Goal: Task Accomplishment & Management: Manage account settings

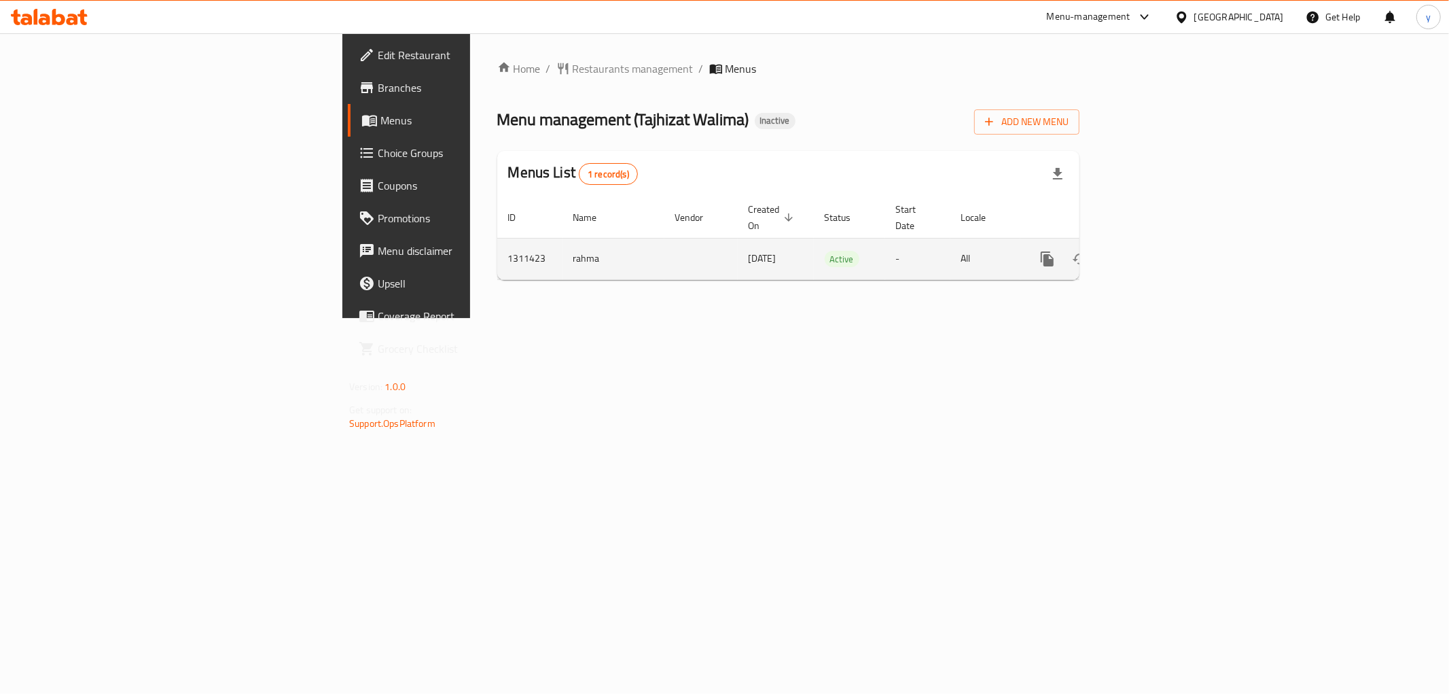
click at [1162, 246] on link "enhanced table" at bounding box center [1145, 258] width 33 height 33
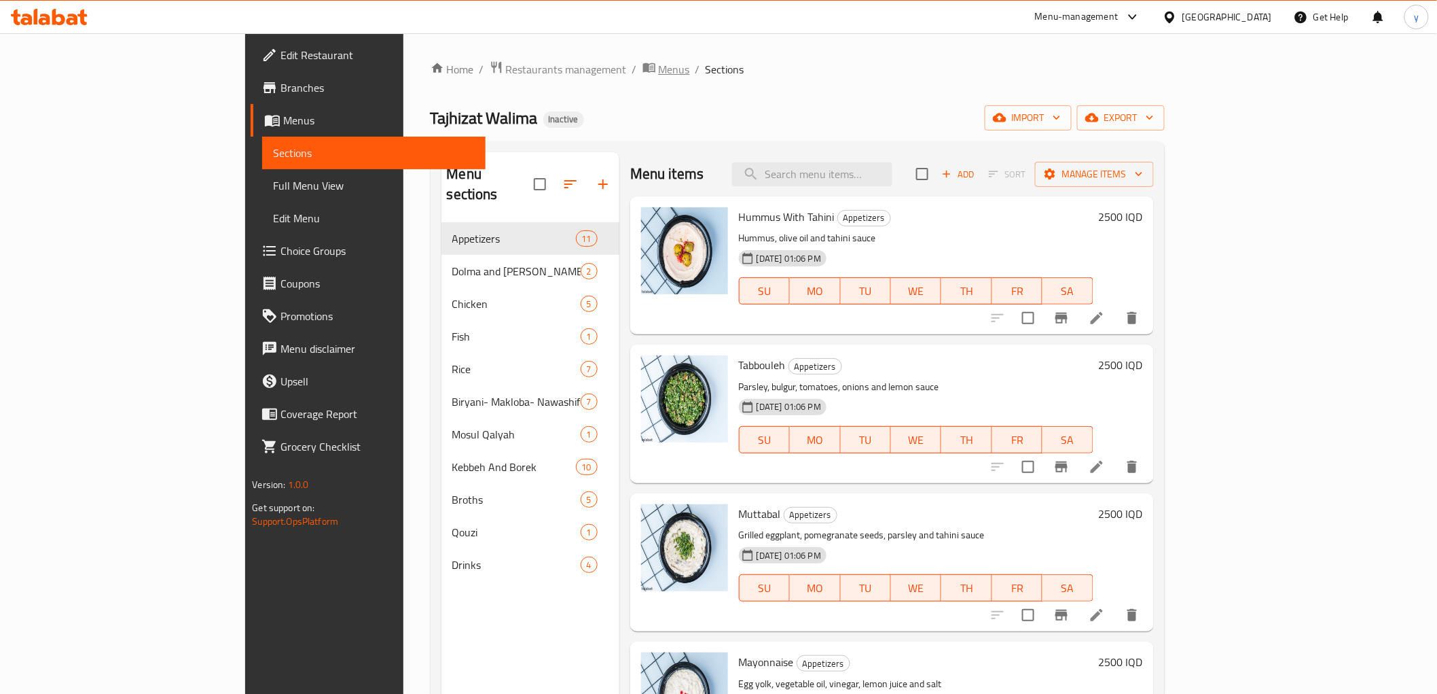
click at [659, 62] on span "Menus" at bounding box center [674, 69] width 31 height 16
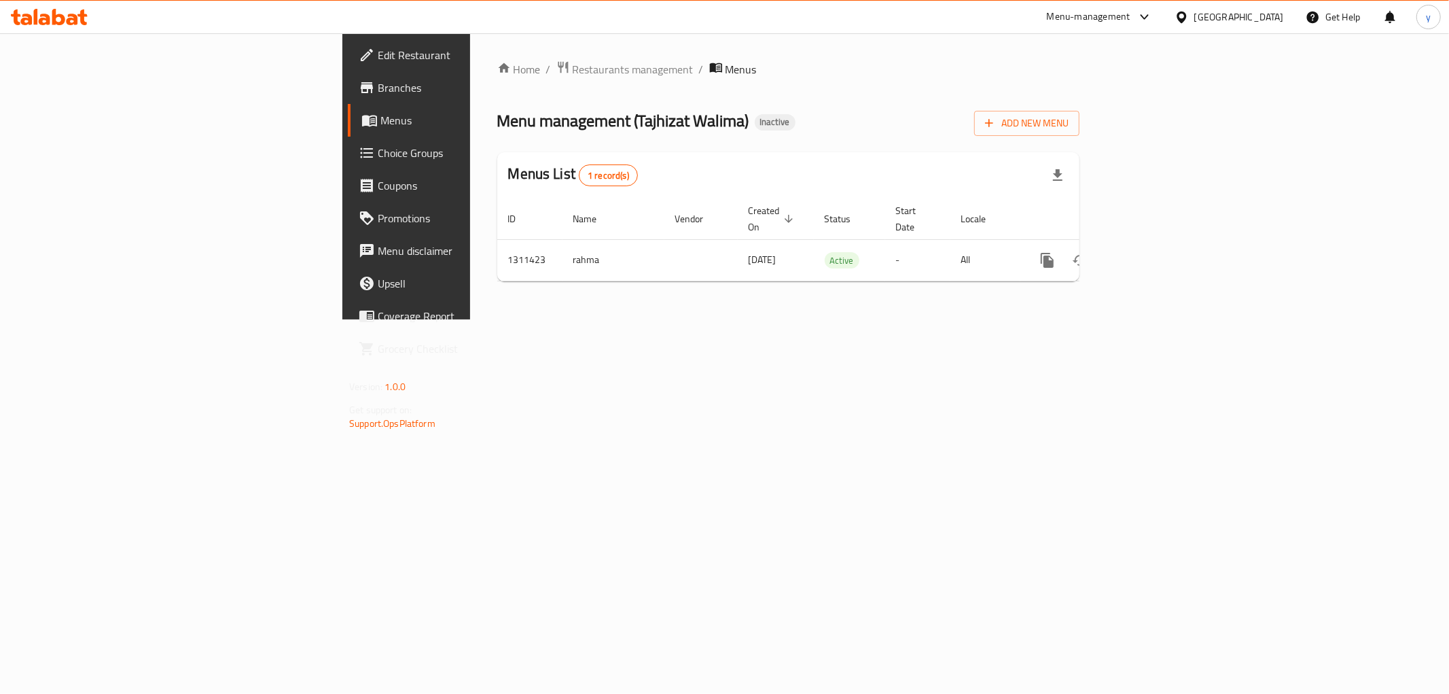
click at [1079, 109] on div "Add New Menu" at bounding box center [1026, 120] width 105 height 31
click at [1068, 122] on span "Add New Menu" at bounding box center [1027, 123] width 84 height 17
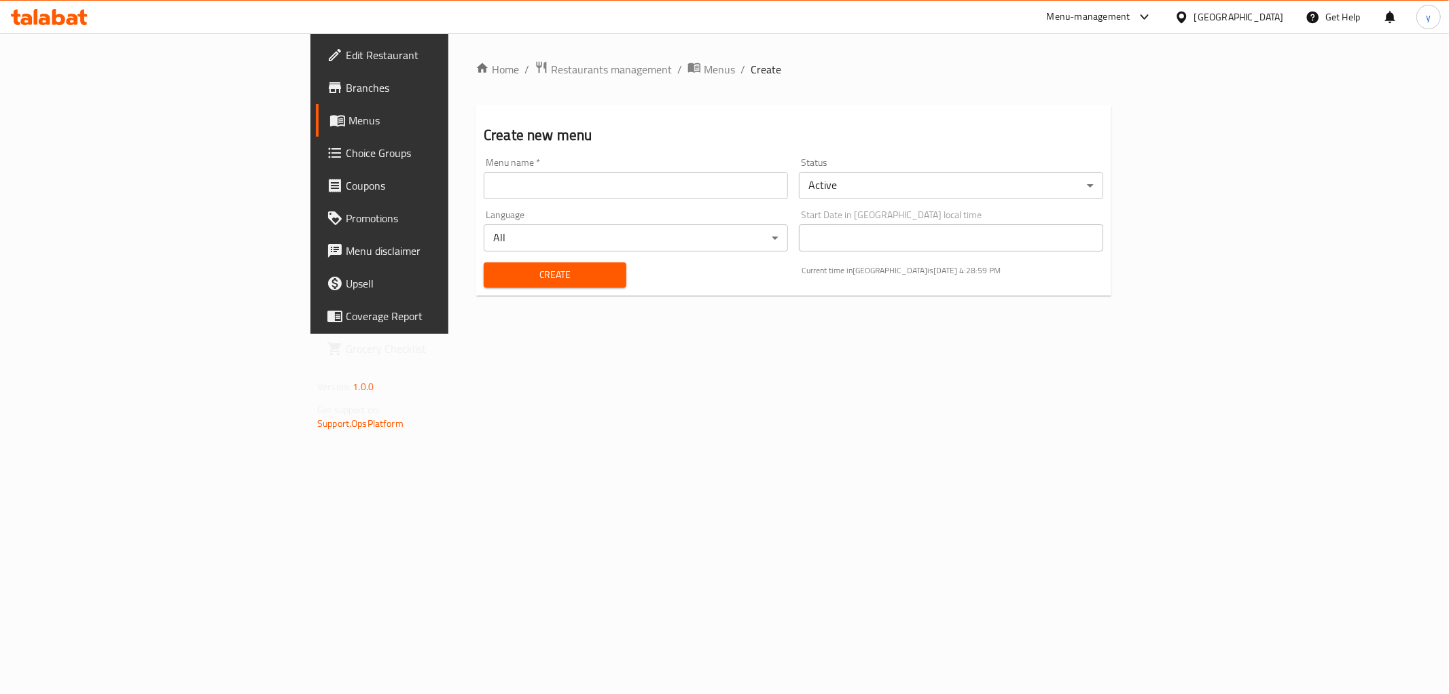
click at [518, 79] on div "Home / Restaurants management / Menus / Create Create new menu Menu name   * Me…" at bounding box center [793, 183] width 636 height 246
click at [704, 72] on span "Menus" at bounding box center [719, 69] width 31 height 16
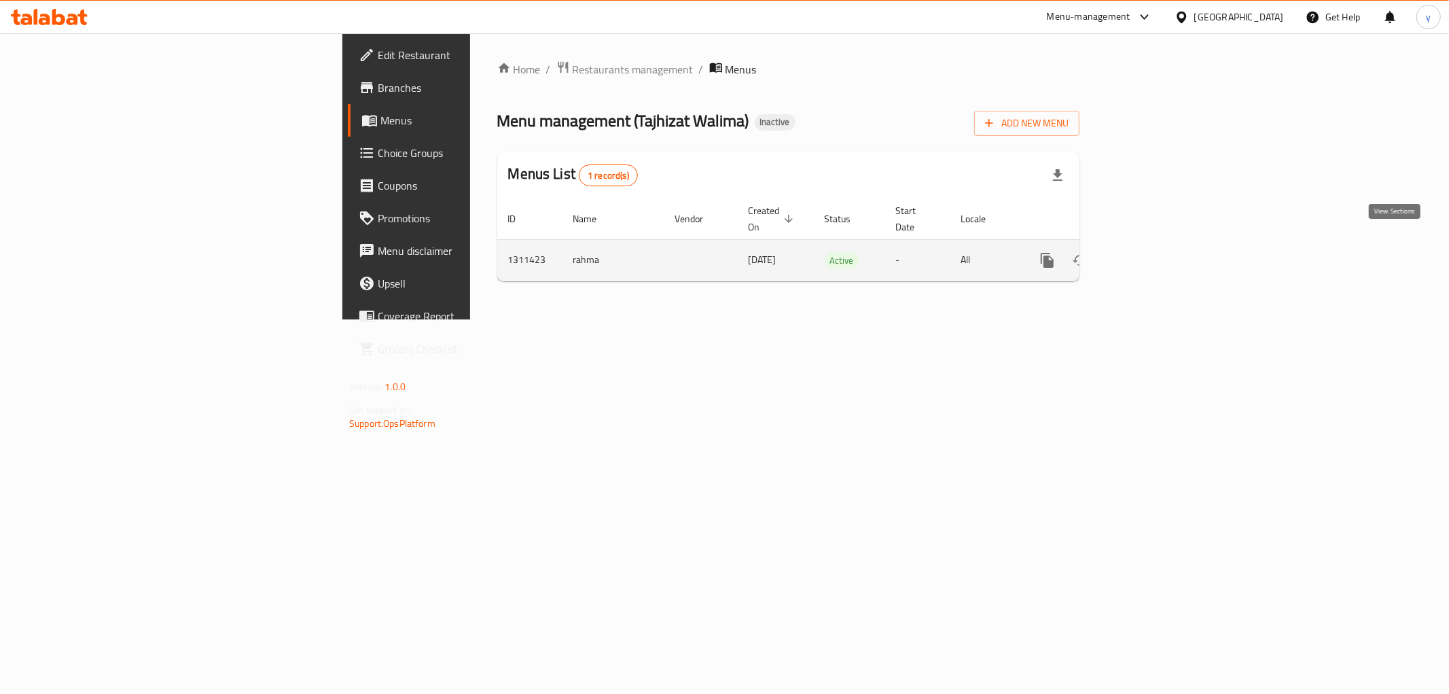
click at [1153, 252] on icon "enhanced table" at bounding box center [1145, 260] width 16 height 16
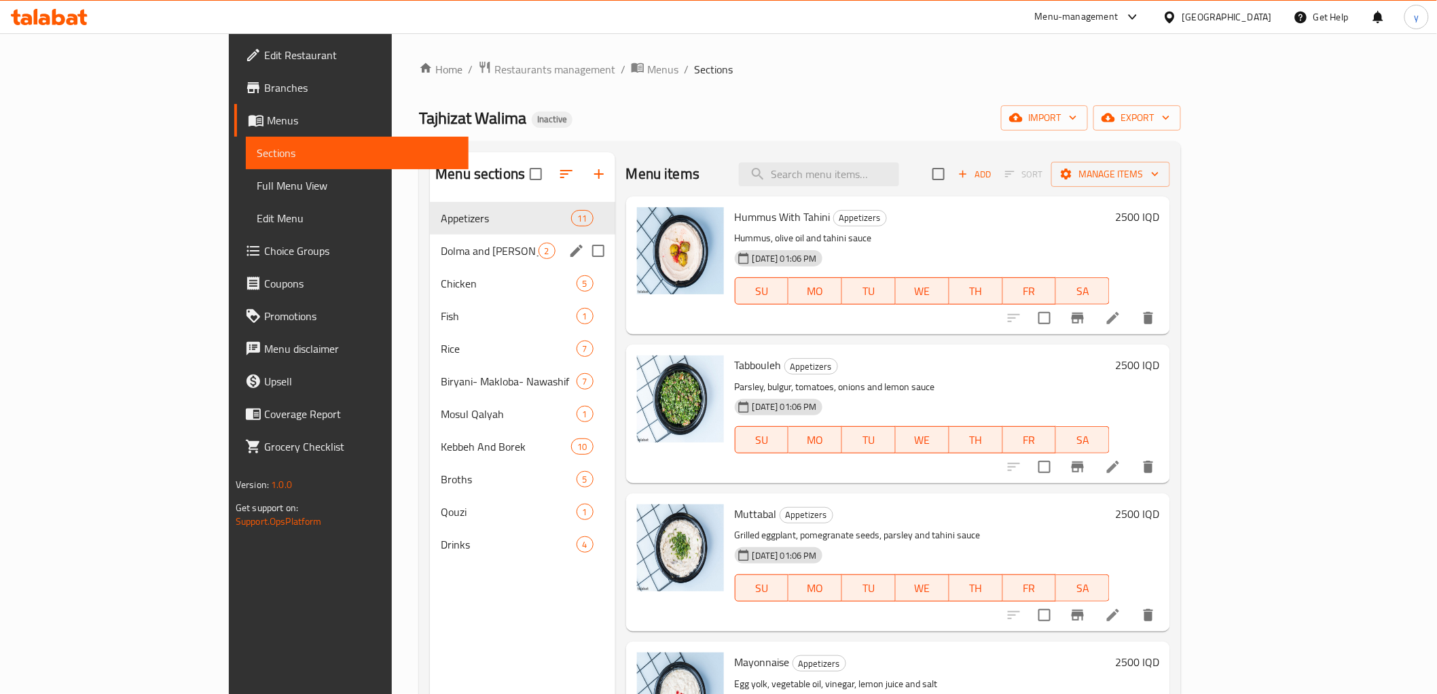
click at [430, 262] on div "Dolma and [PERSON_NAME] 2" at bounding box center [522, 250] width 185 height 33
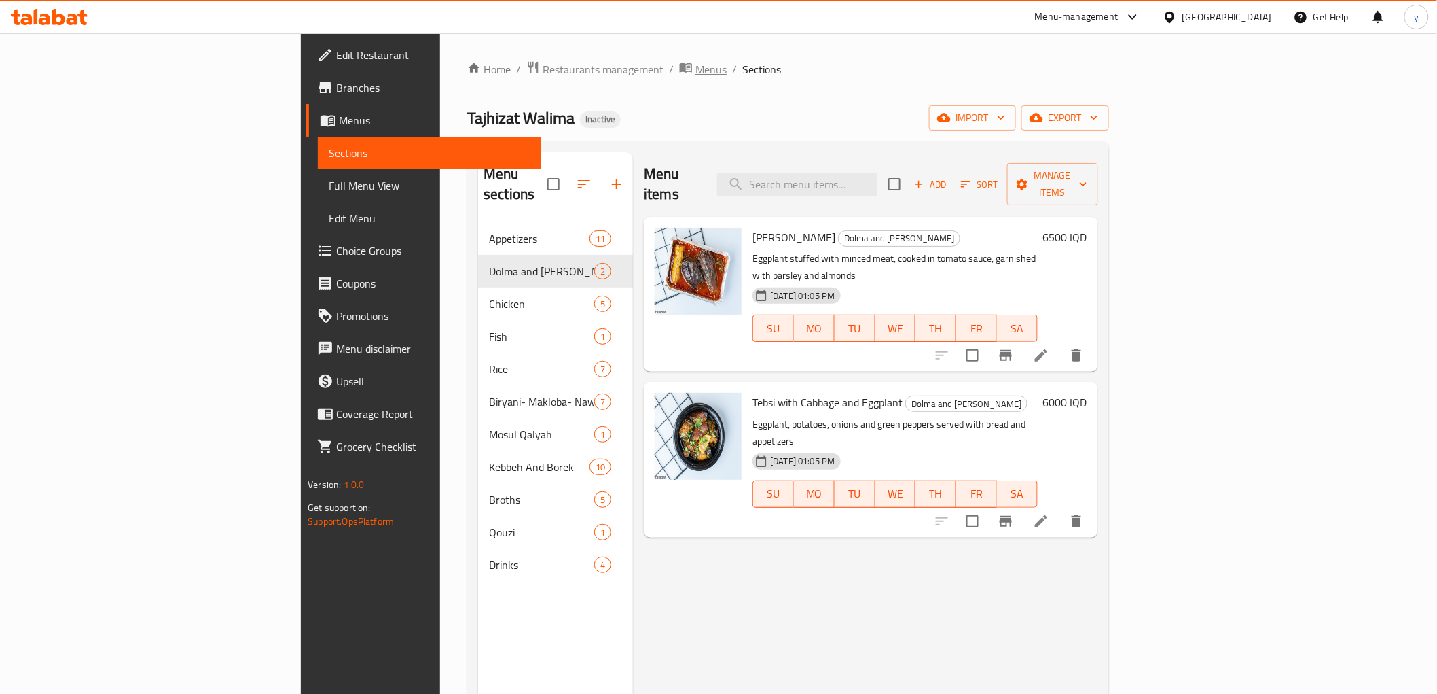
click at [696, 69] on span "Menus" at bounding box center [711, 69] width 31 height 16
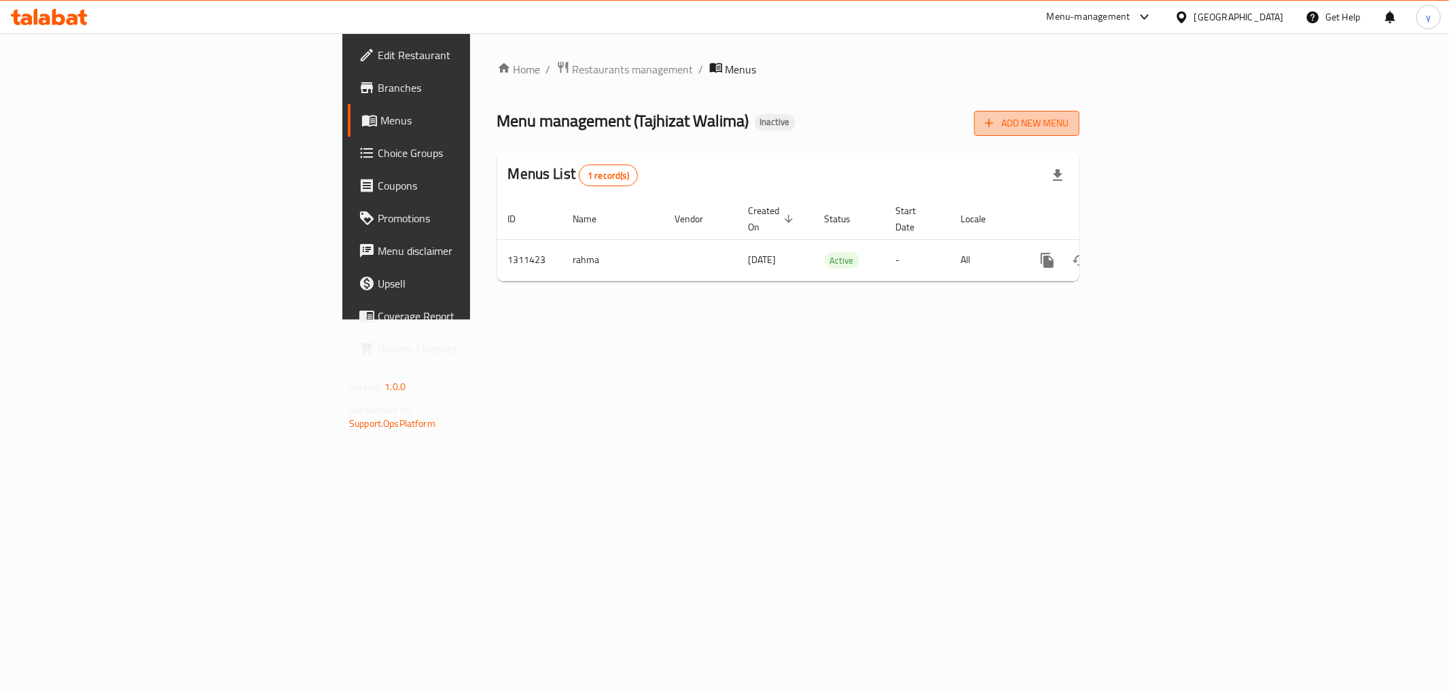
click at [1079, 133] on button "Add New Menu" at bounding box center [1026, 123] width 105 height 25
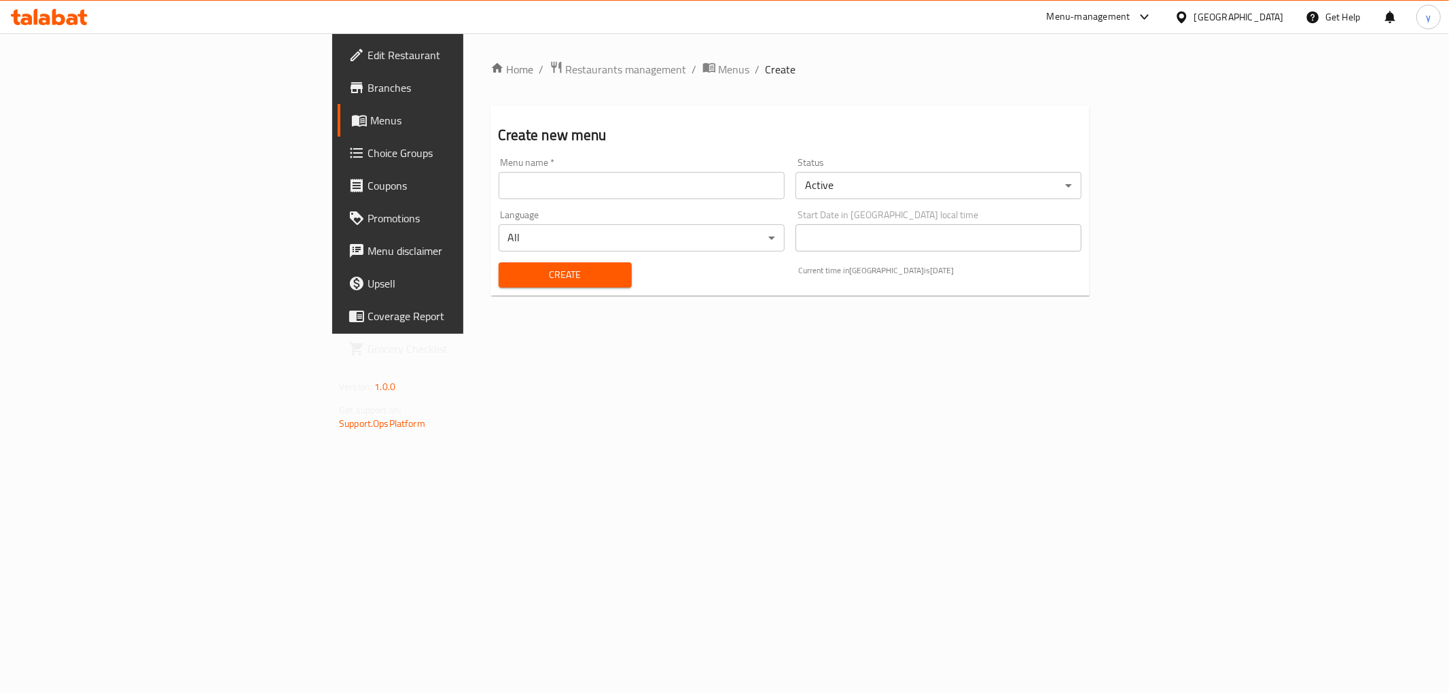
click at [723, 191] on input "text" at bounding box center [642, 185] width 286 height 27
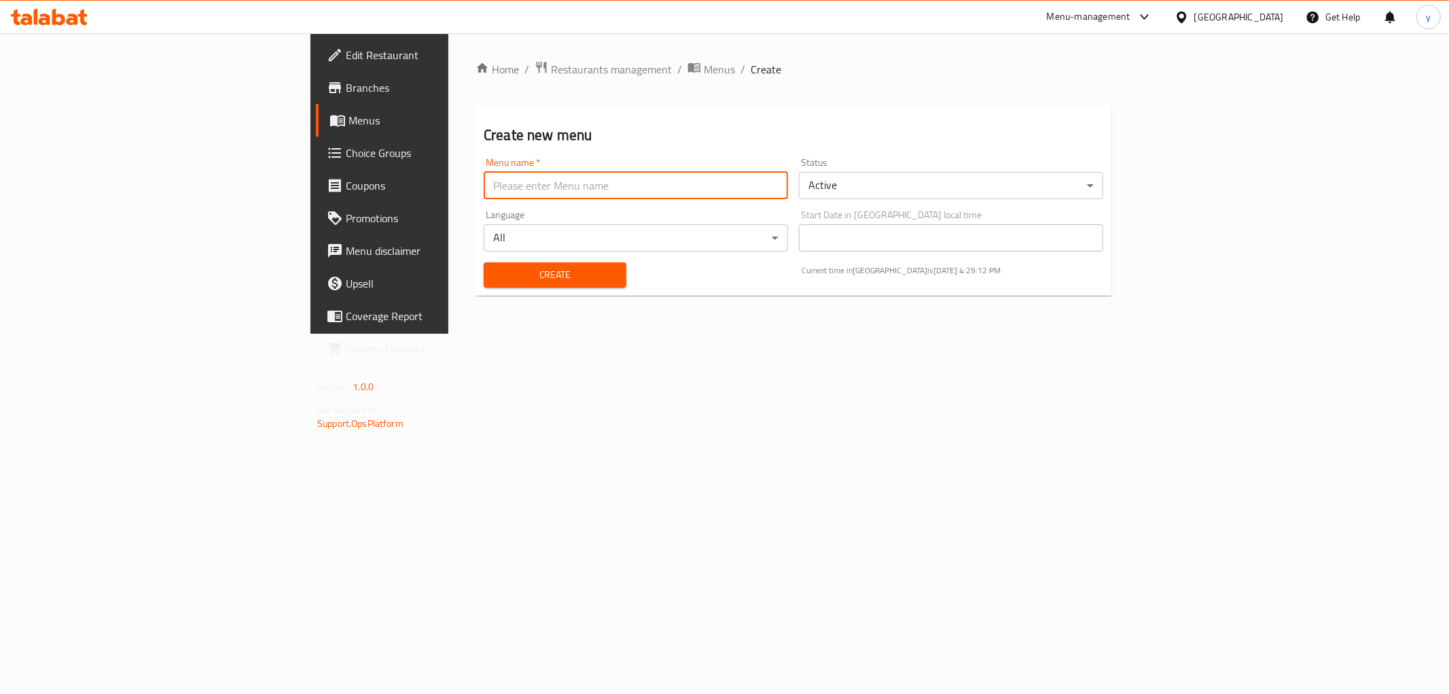
type input "آ"
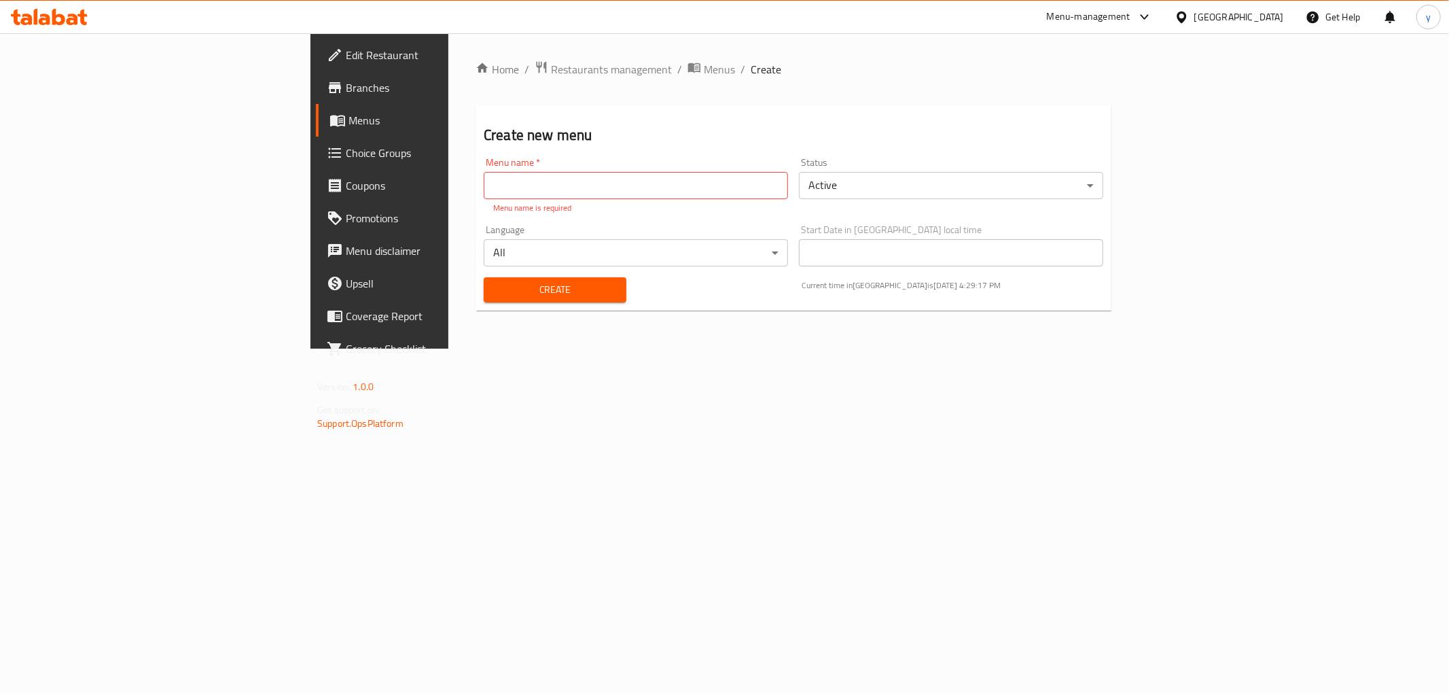
click at [530, 197] on input "text" at bounding box center [636, 185] width 304 height 27
type input "[PERSON_NAME]"
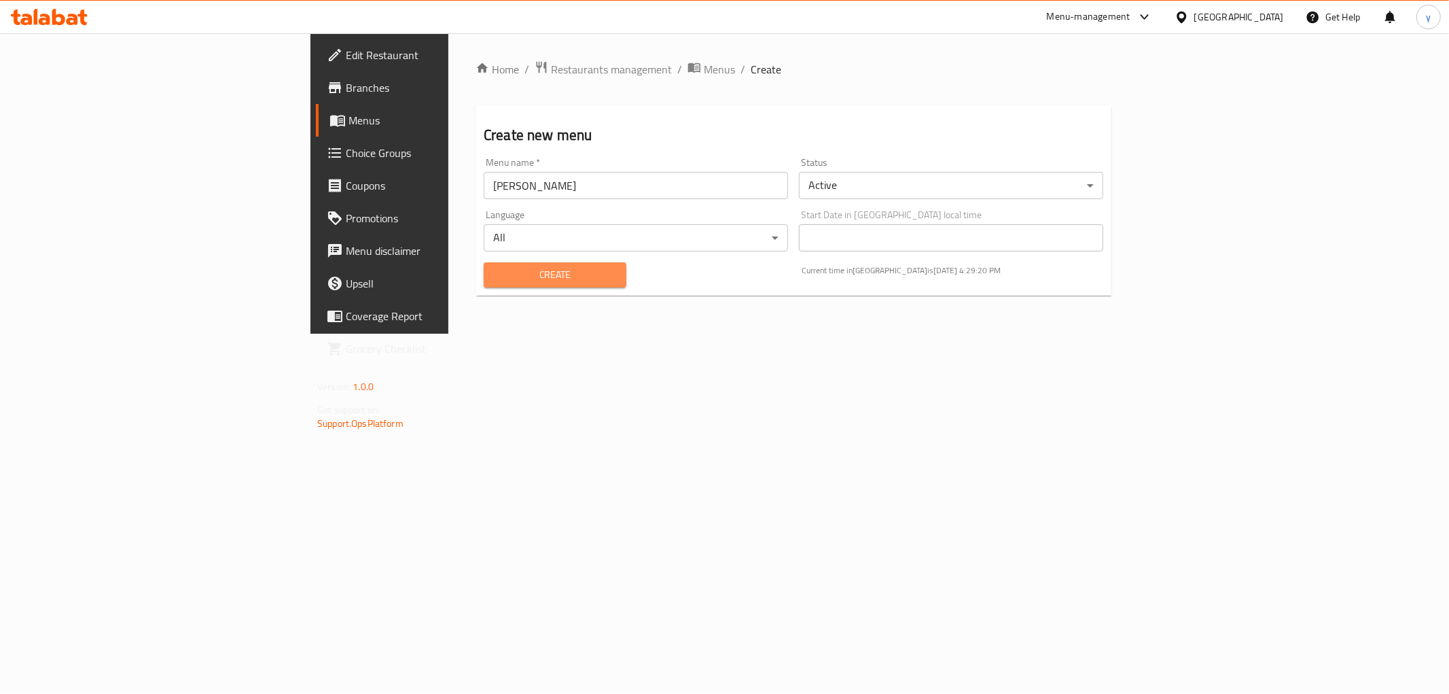
click at [494, 283] on span "Create" at bounding box center [554, 274] width 121 height 17
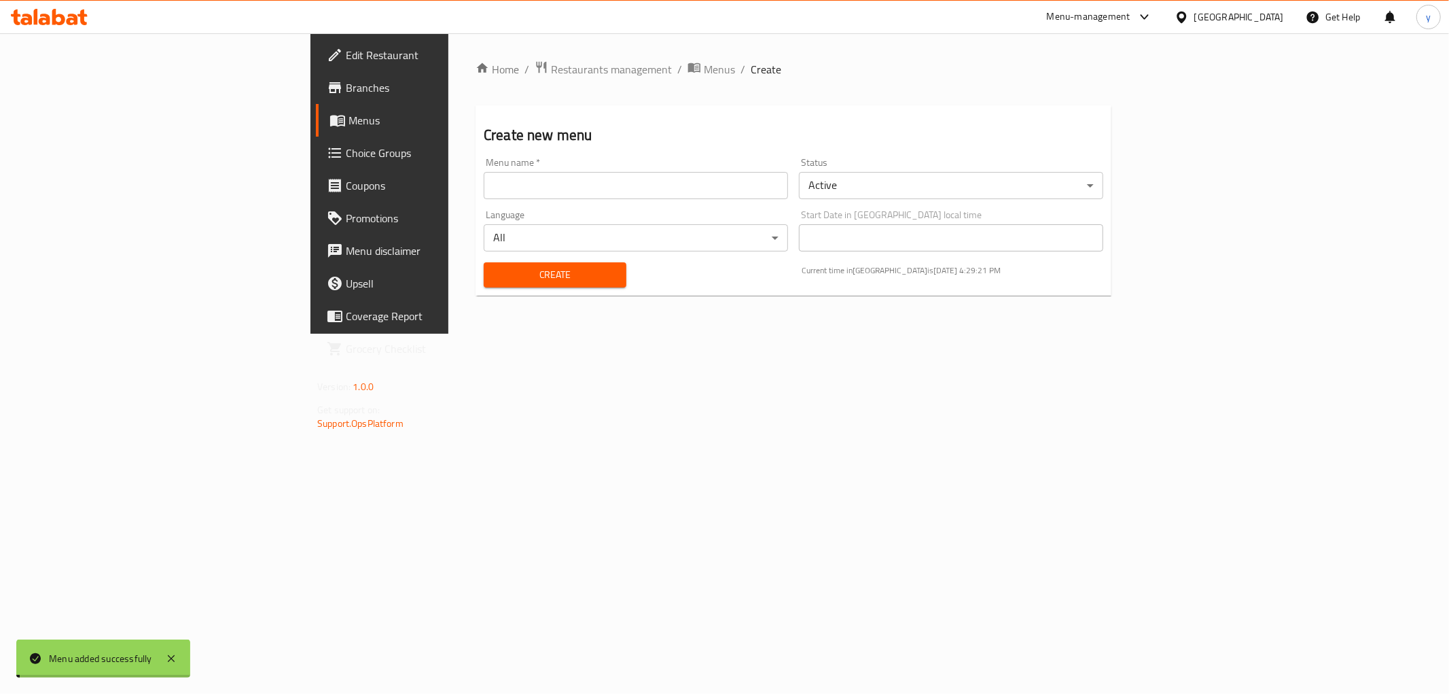
click at [704, 68] on span "Menus" at bounding box center [719, 69] width 31 height 16
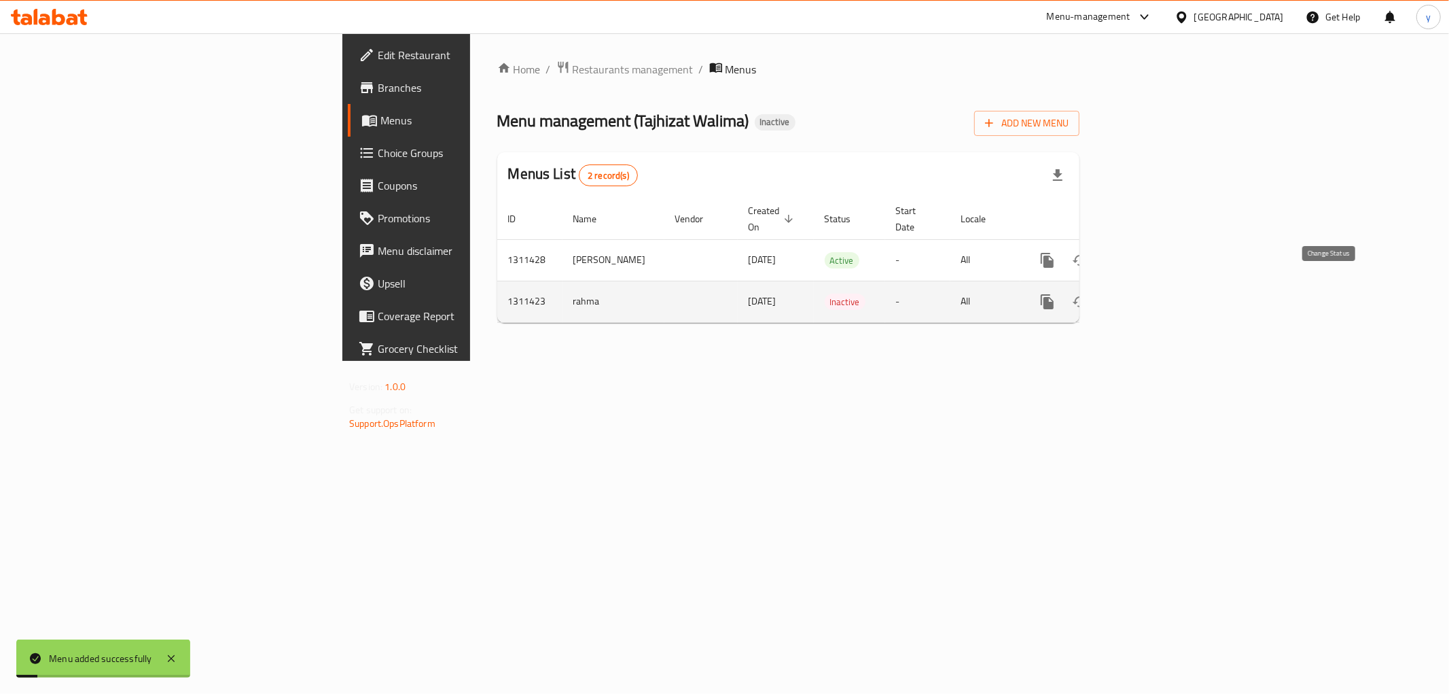
click at [1088, 293] on icon "enhanced table" at bounding box center [1080, 301] width 16 height 16
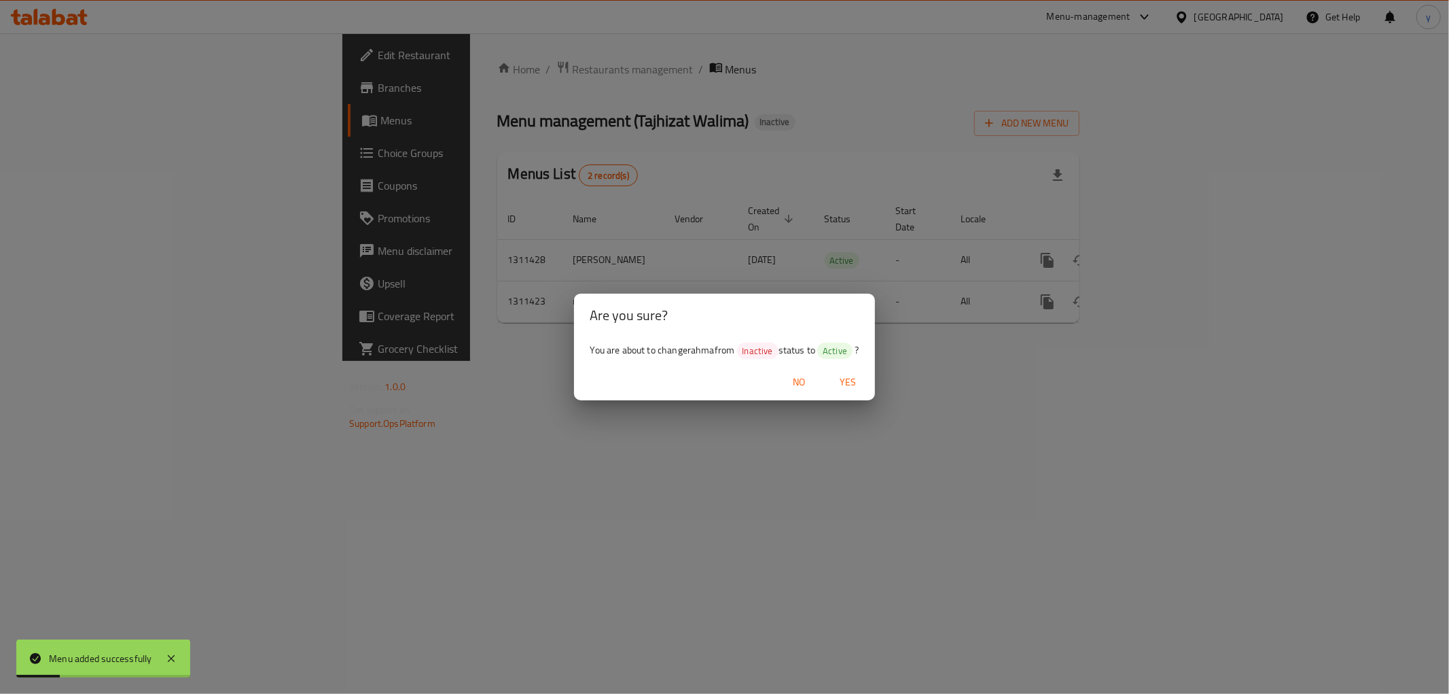
click at [850, 378] on span "Yes" at bounding box center [847, 382] width 33 height 17
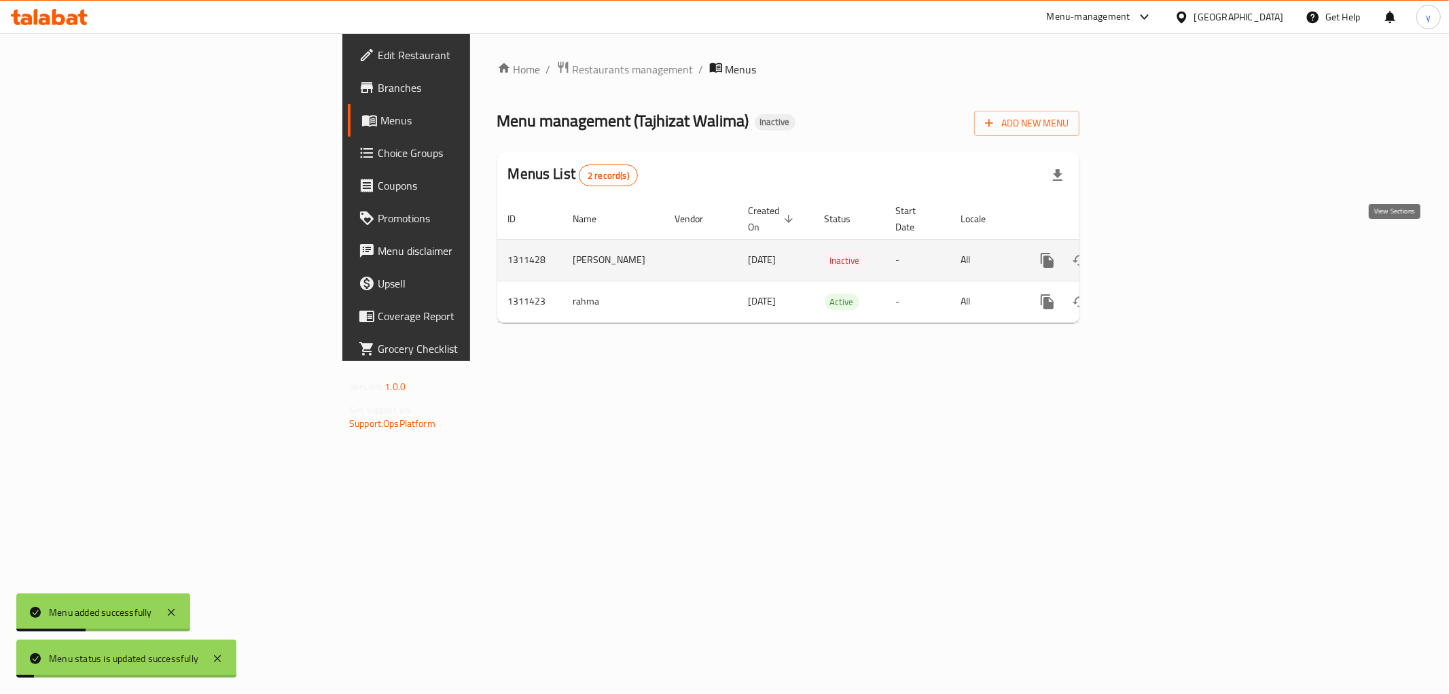
click at [1153, 252] on icon "enhanced table" at bounding box center [1145, 260] width 16 height 16
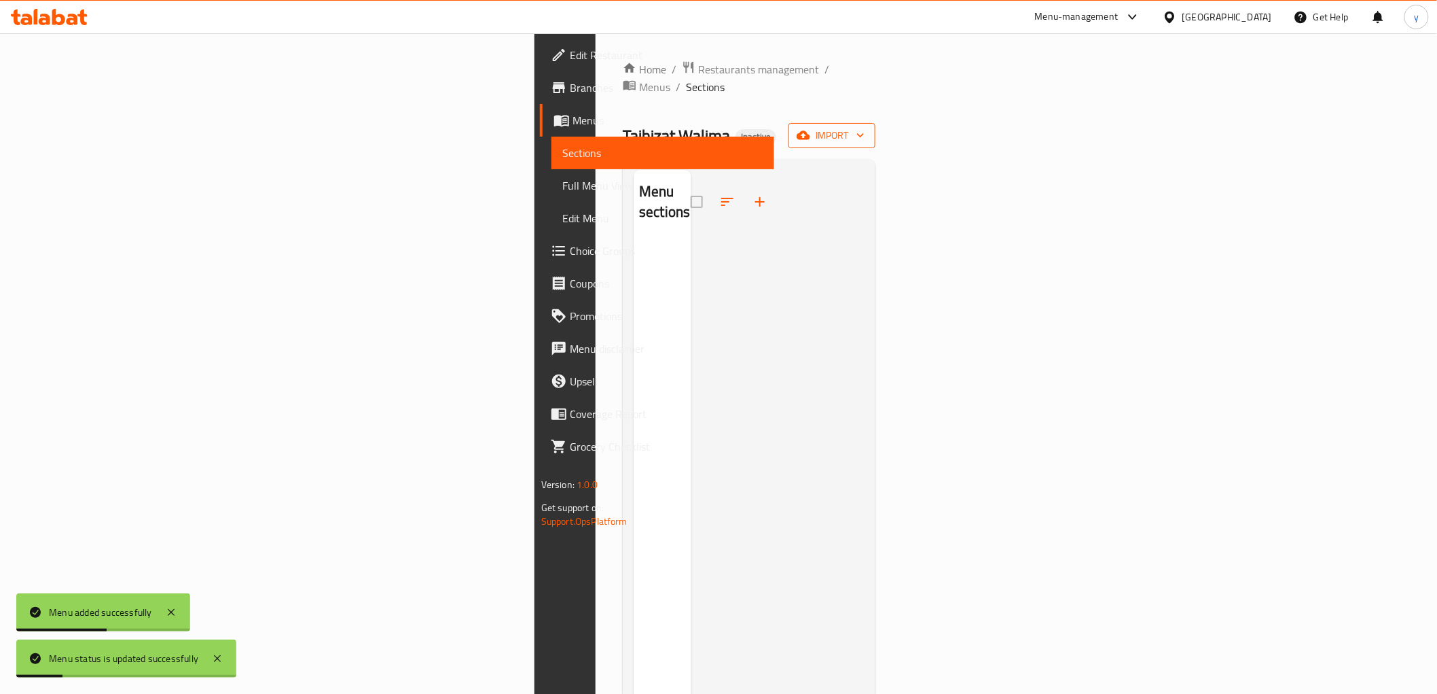
click at [876, 123] on button "import" at bounding box center [832, 135] width 87 height 25
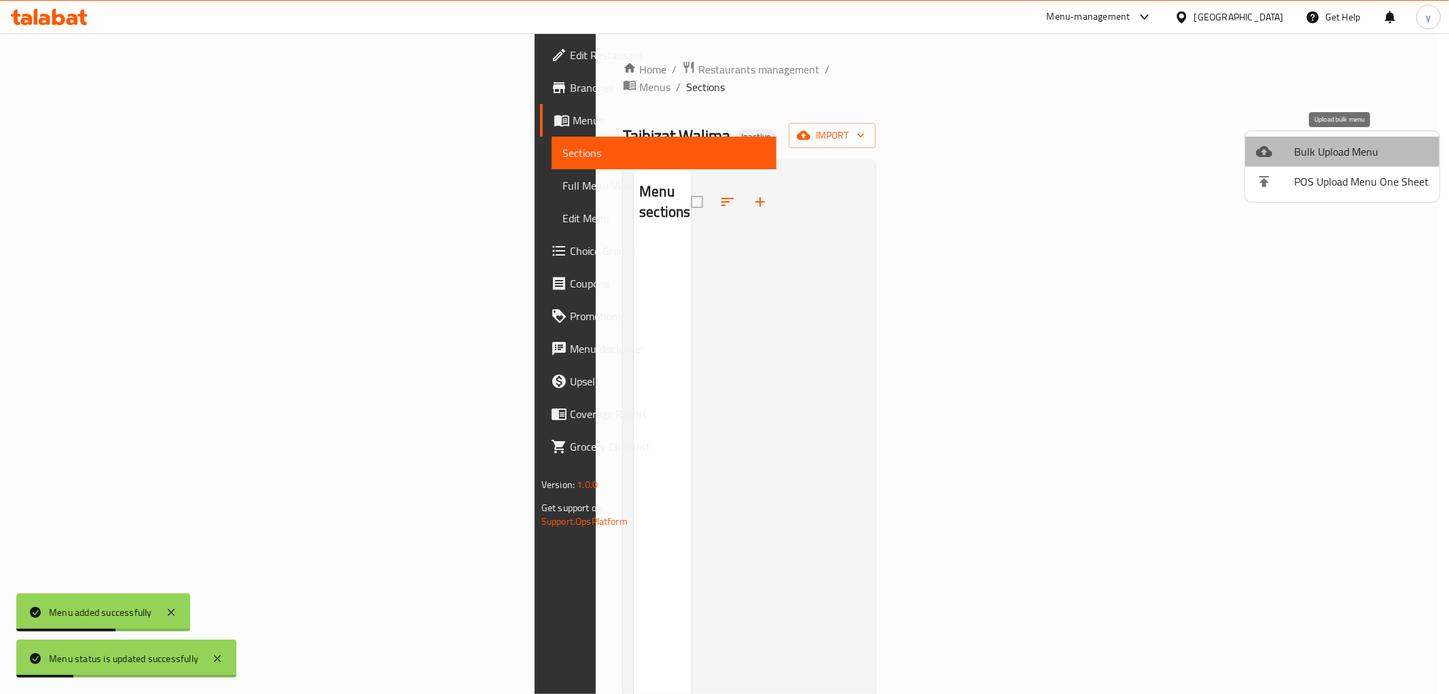
click at [1356, 137] on li "Bulk Upload Menu" at bounding box center [1342, 152] width 194 height 30
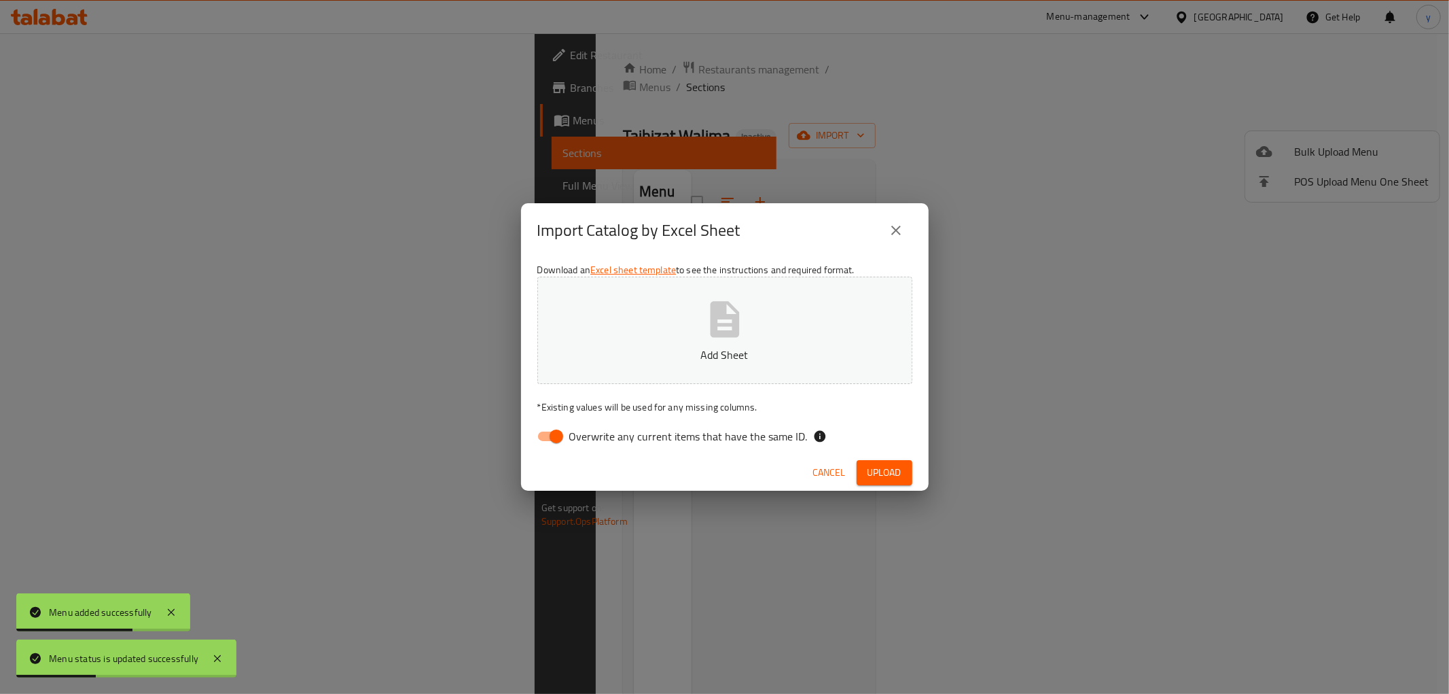
click at [557, 435] on input "Overwrite any current items that have the same ID." at bounding box center [556, 436] width 77 height 26
checkbox input "false"
click at [608, 357] on p "Add Sheet" at bounding box center [724, 354] width 333 height 16
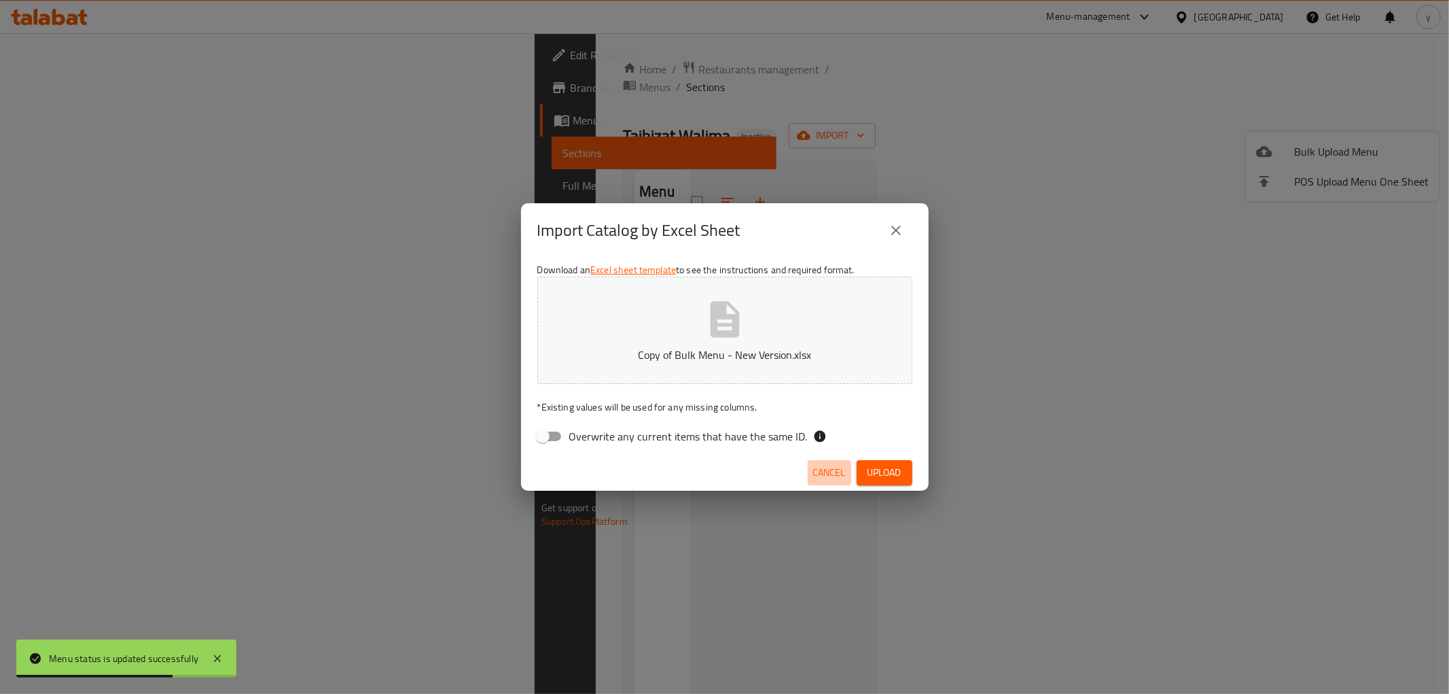
click at [848, 465] on button "Cancel" at bounding box center [829, 472] width 43 height 25
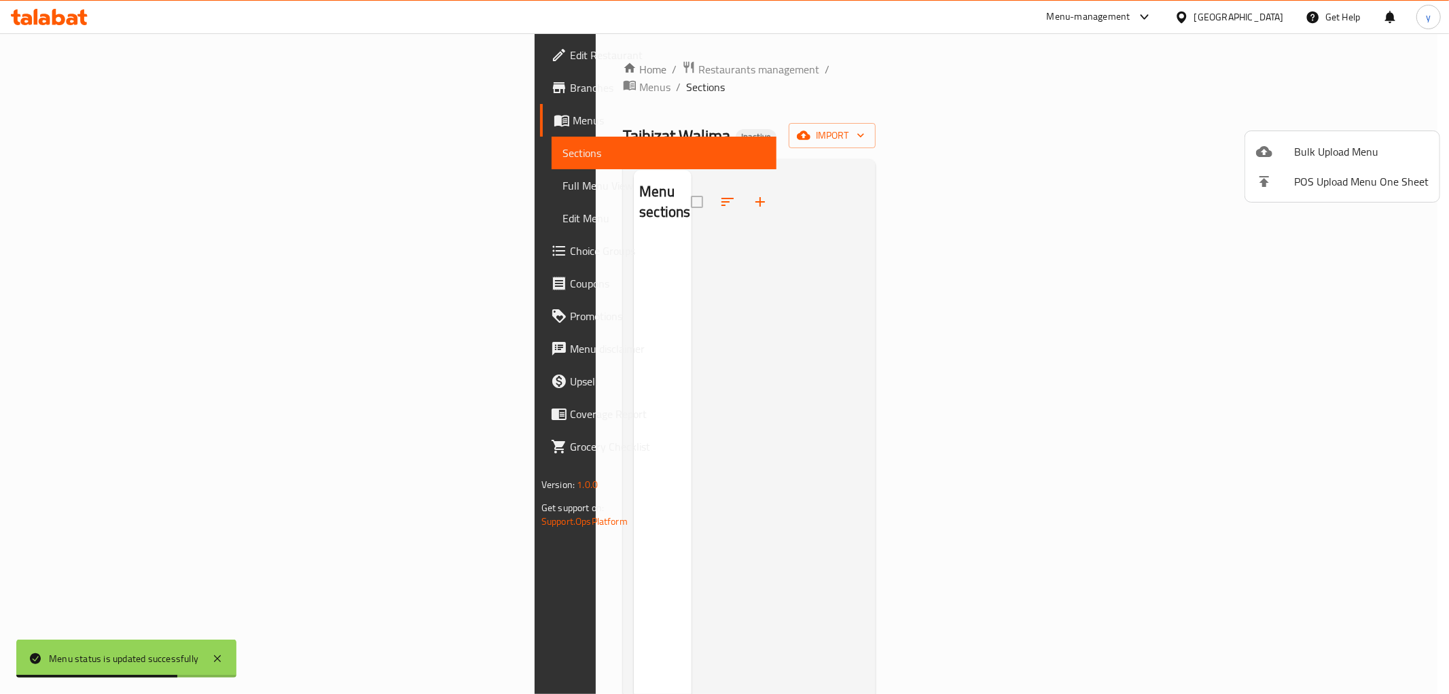
click at [864, 465] on div at bounding box center [724, 347] width 1449 height 694
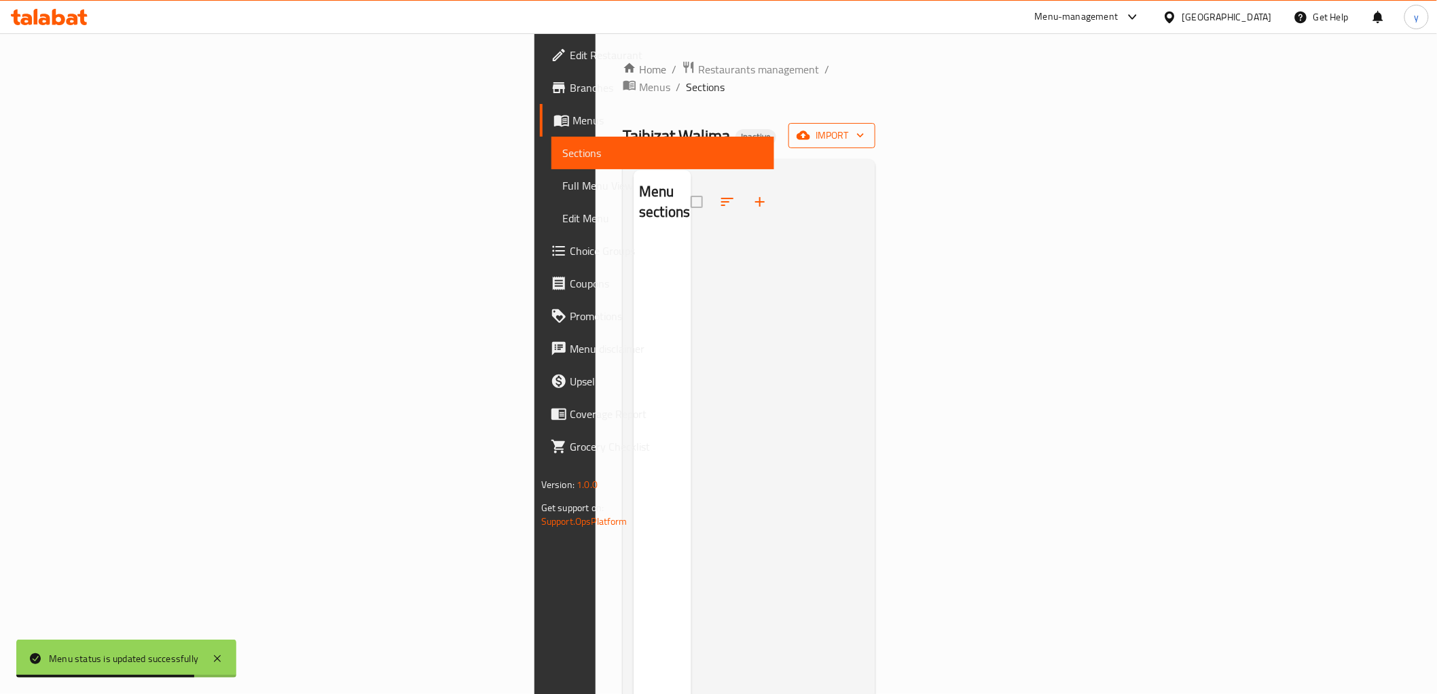
click at [876, 123] on button "import" at bounding box center [832, 135] width 87 height 25
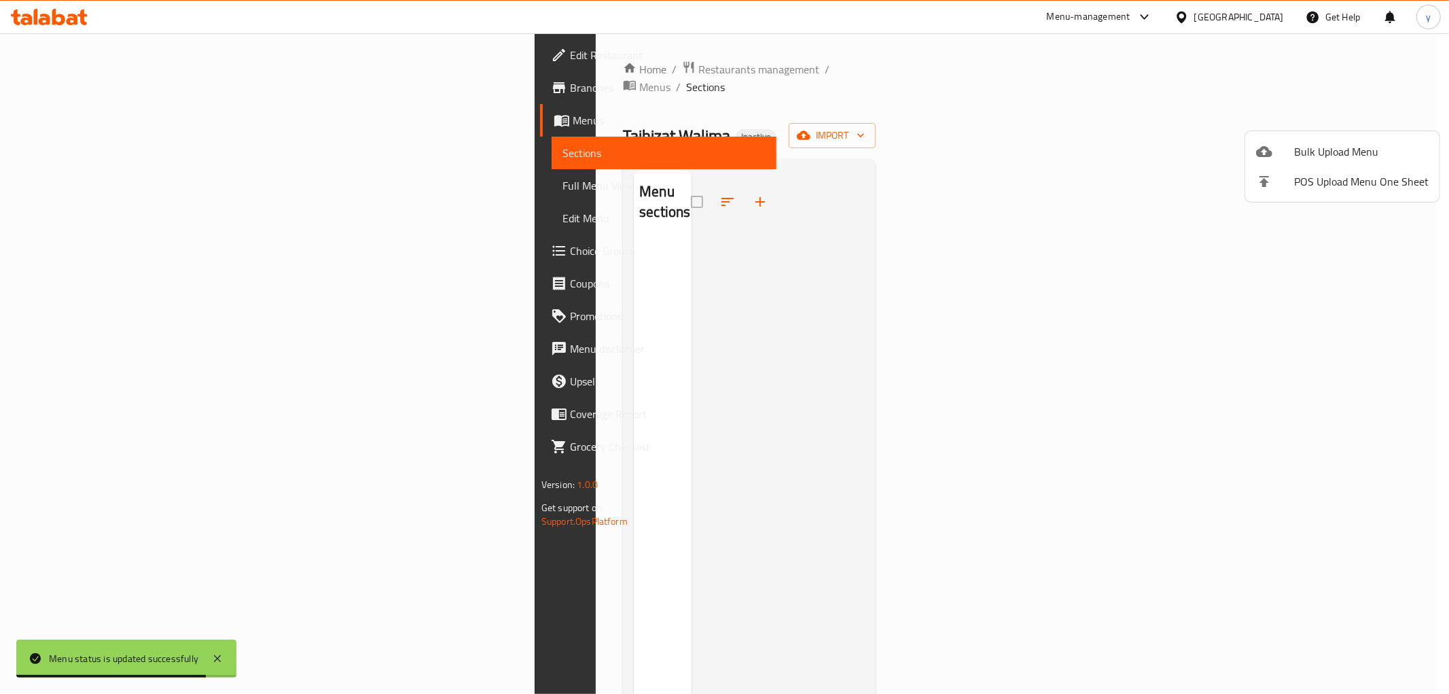
click at [1306, 143] on span "Bulk Upload Menu" at bounding box center [1361, 151] width 134 height 16
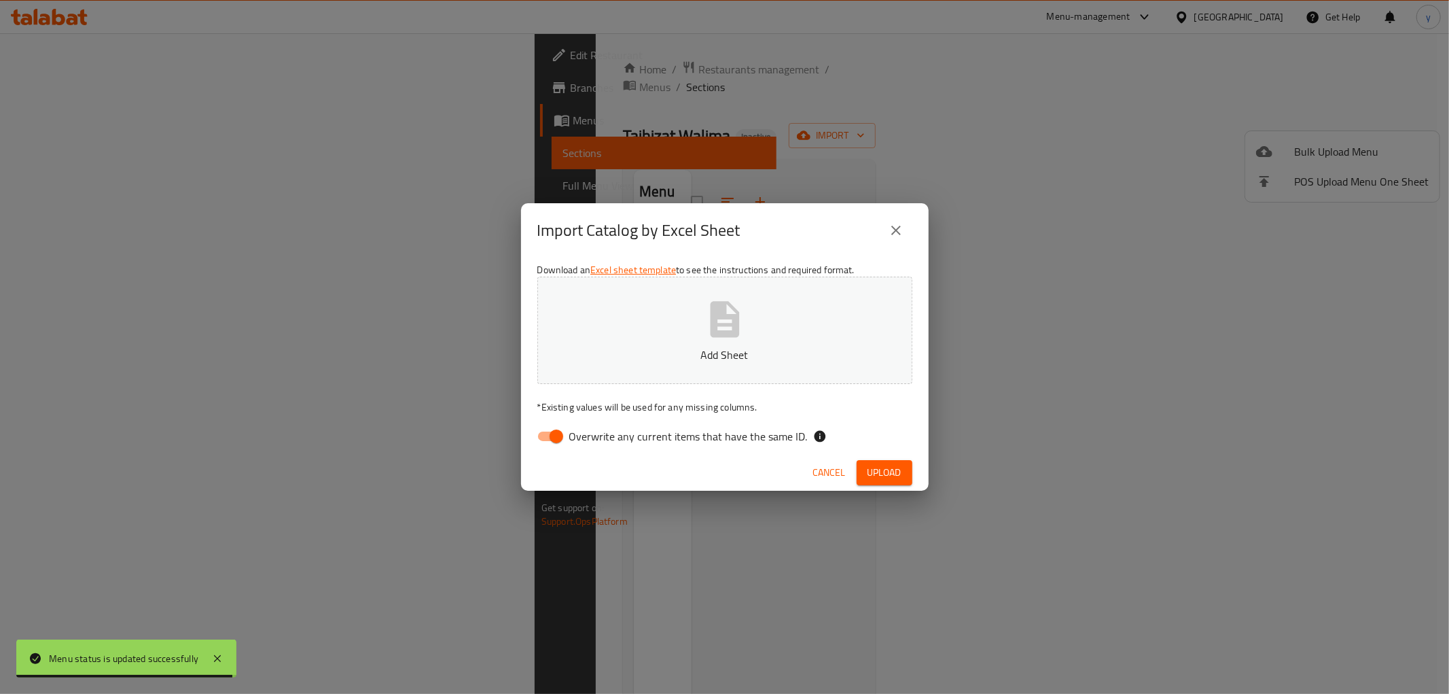
click at [549, 438] on input "Overwrite any current items that have the same ID." at bounding box center [556, 436] width 77 height 26
checkbox input "false"
click at [619, 354] on p "Add Sheet" at bounding box center [724, 354] width 333 height 16
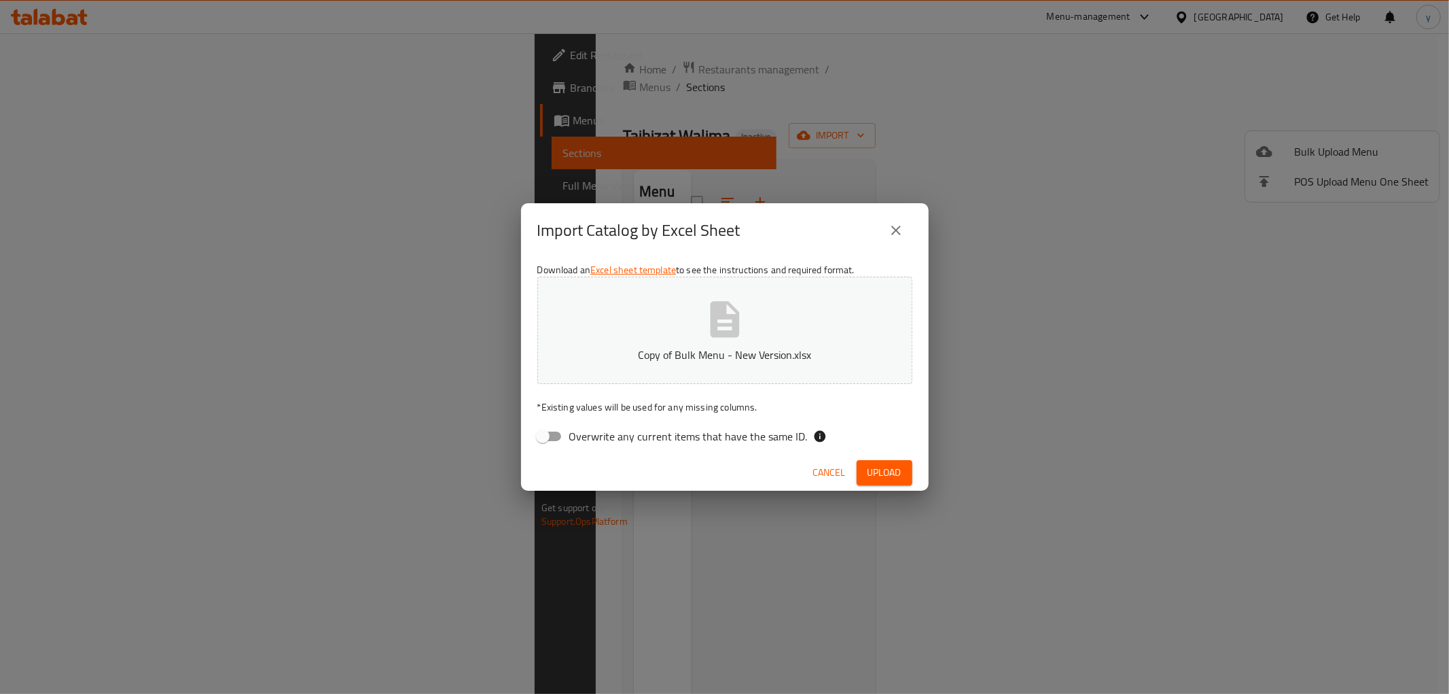
click at [897, 485] on div "Cancel Upload" at bounding box center [725, 472] width 408 height 36
click at [878, 474] on span "Upload" at bounding box center [884, 472] width 34 height 17
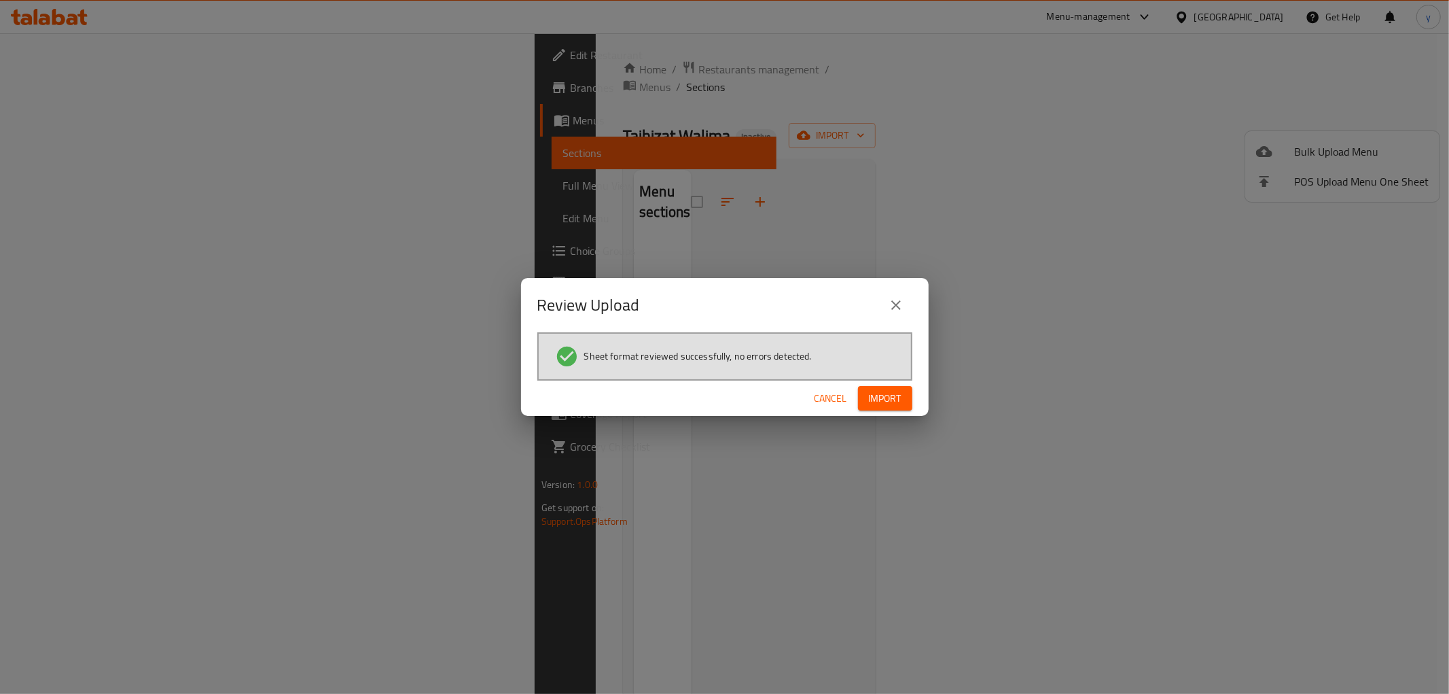
click at [875, 387] on button "Import" at bounding box center [885, 398] width 54 height 25
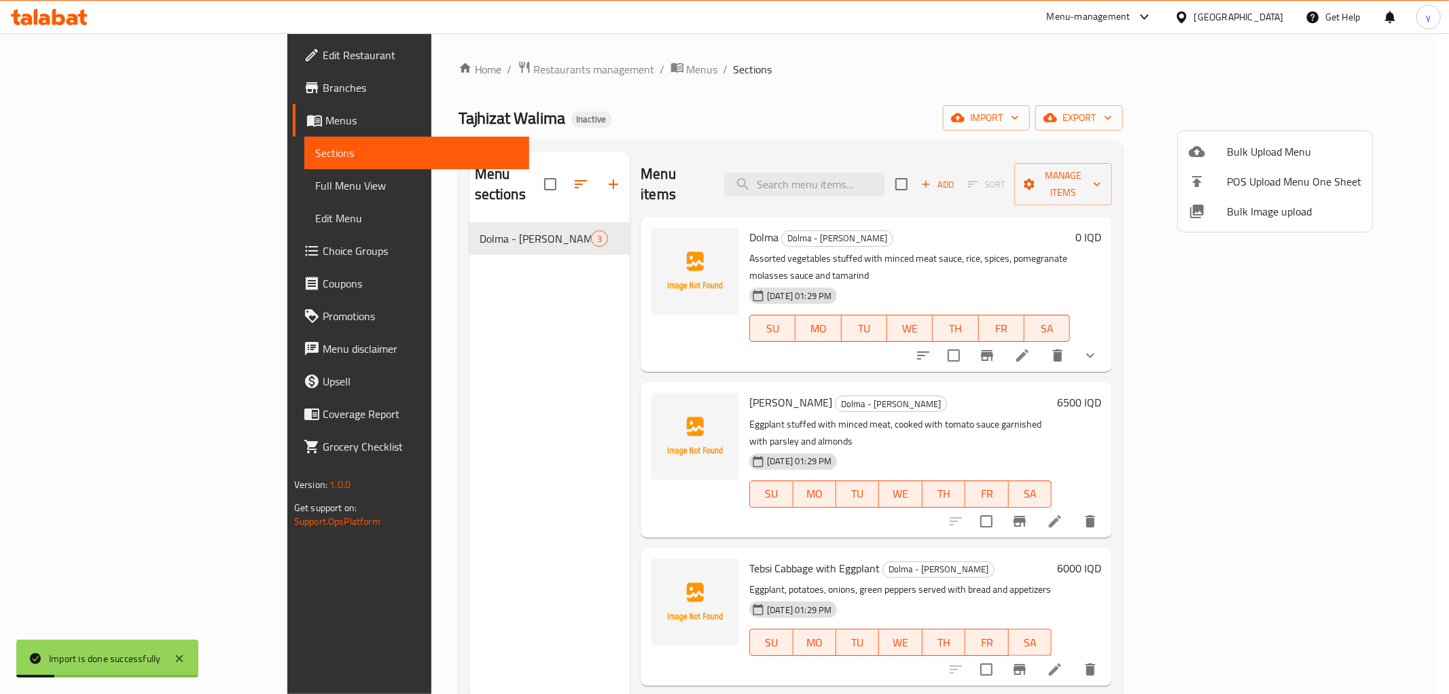
click at [342, 306] on div at bounding box center [724, 347] width 1449 height 694
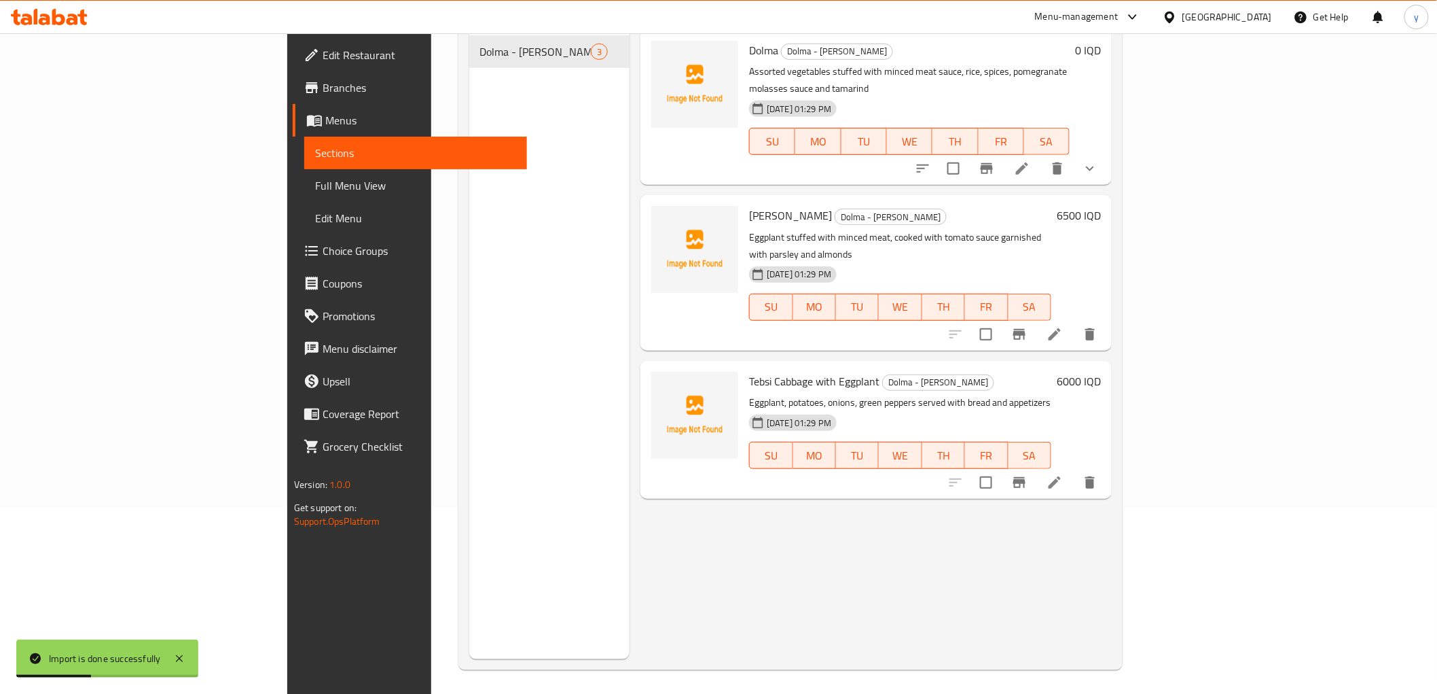
scroll to position [190, 0]
click at [1106, 149] on button "show more" at bounding box center [1090, 165] width 33 height 33
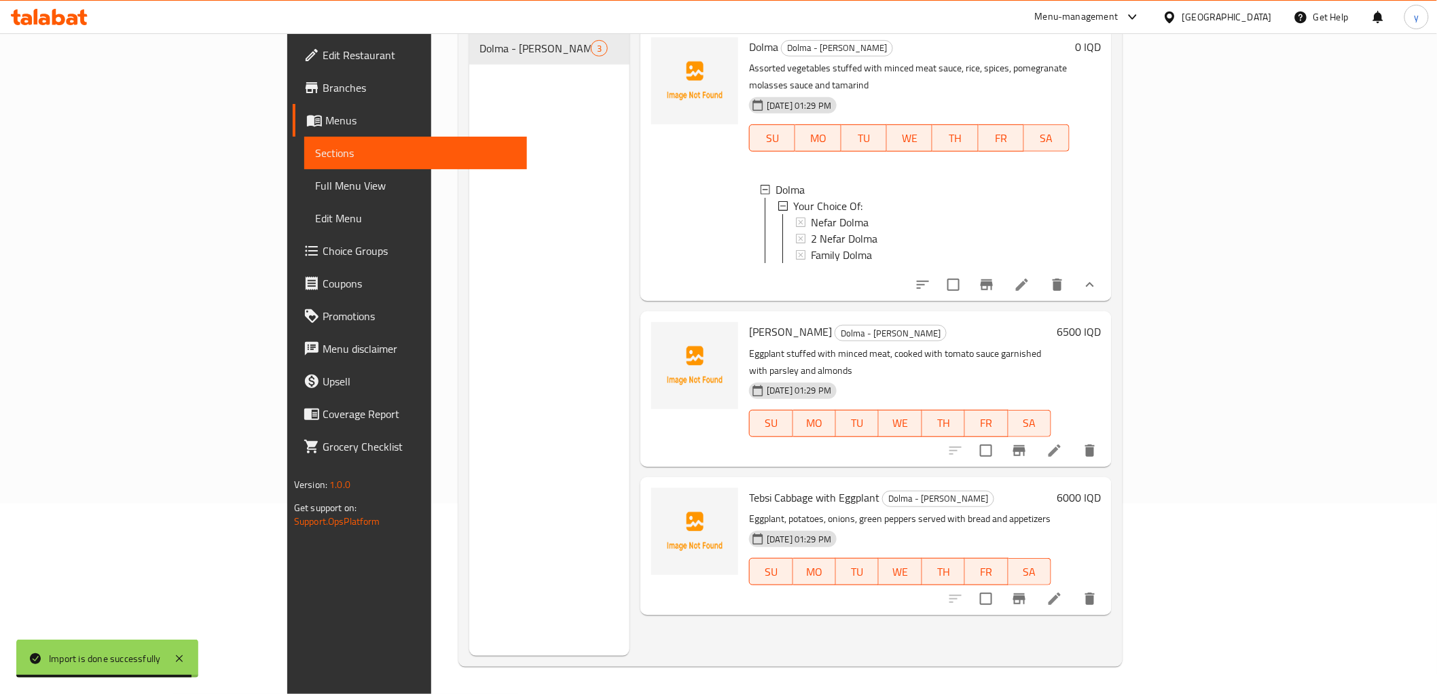
click at [315, 178] on span "Full Menu View" at bounding box center [415, 185] width 201 height 16
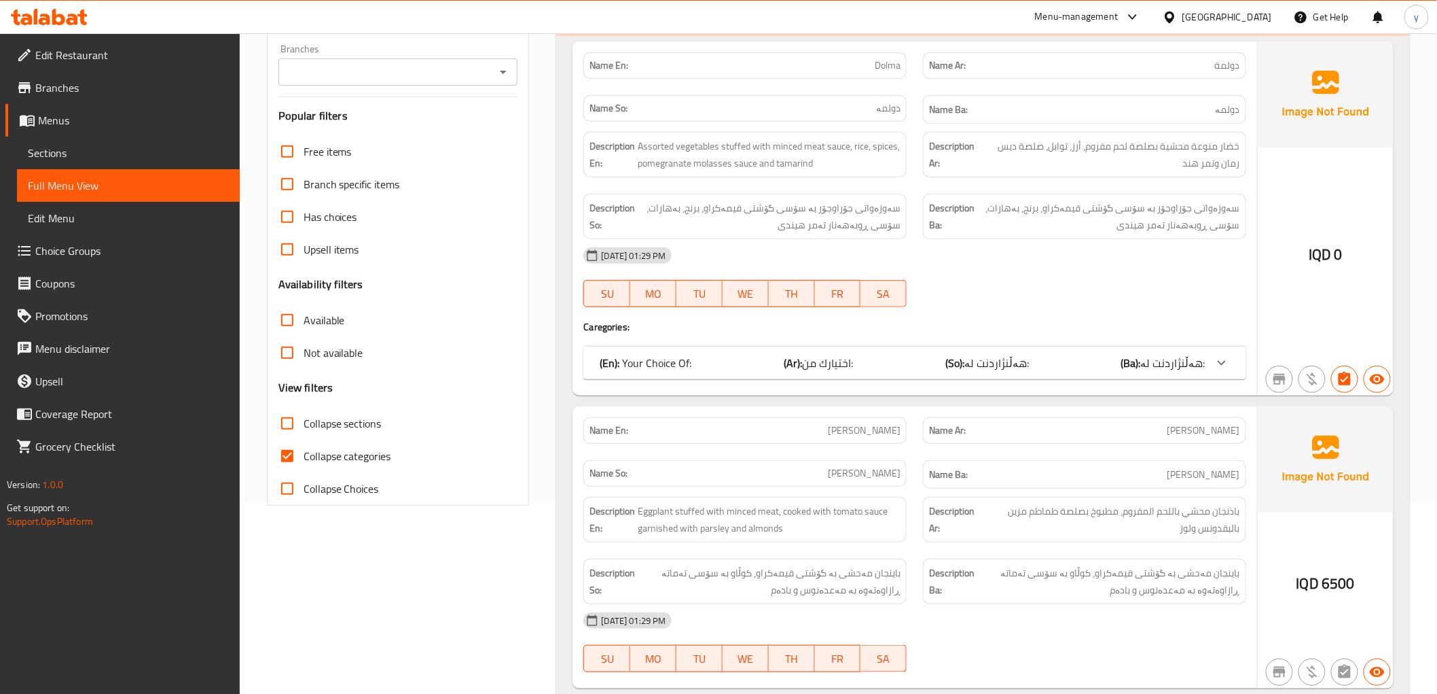
click at [517, 62] on div "Branches" at bounding box center [398, 71] width 240 height 27
click at [508, 66] on icon "Open" at bounding box center [503, 72] width 16 height 16
click at [459, 133] on li "Tajhizat Walima, Al Dora" at bounding box center [398, 130] width 240 height 24
type input "Tajhizat Walima, Al Dora"
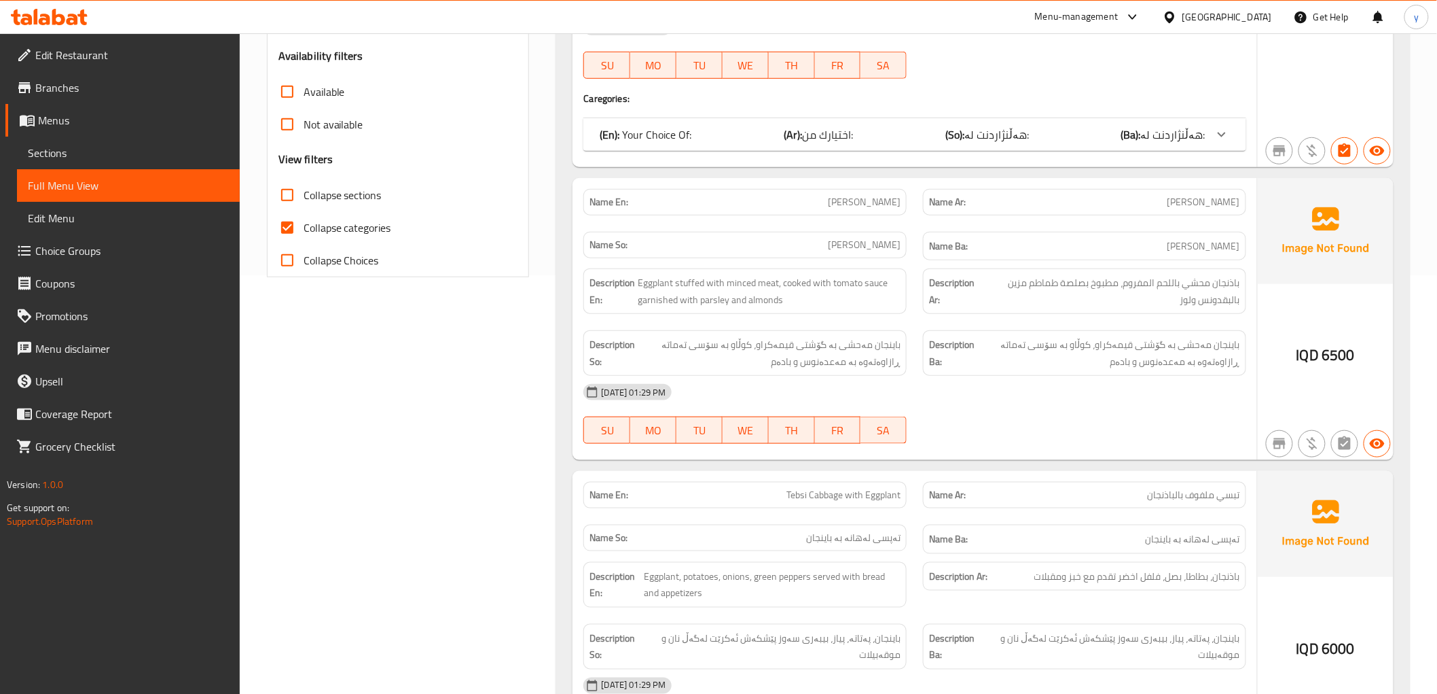
scroll to position [382, 0]
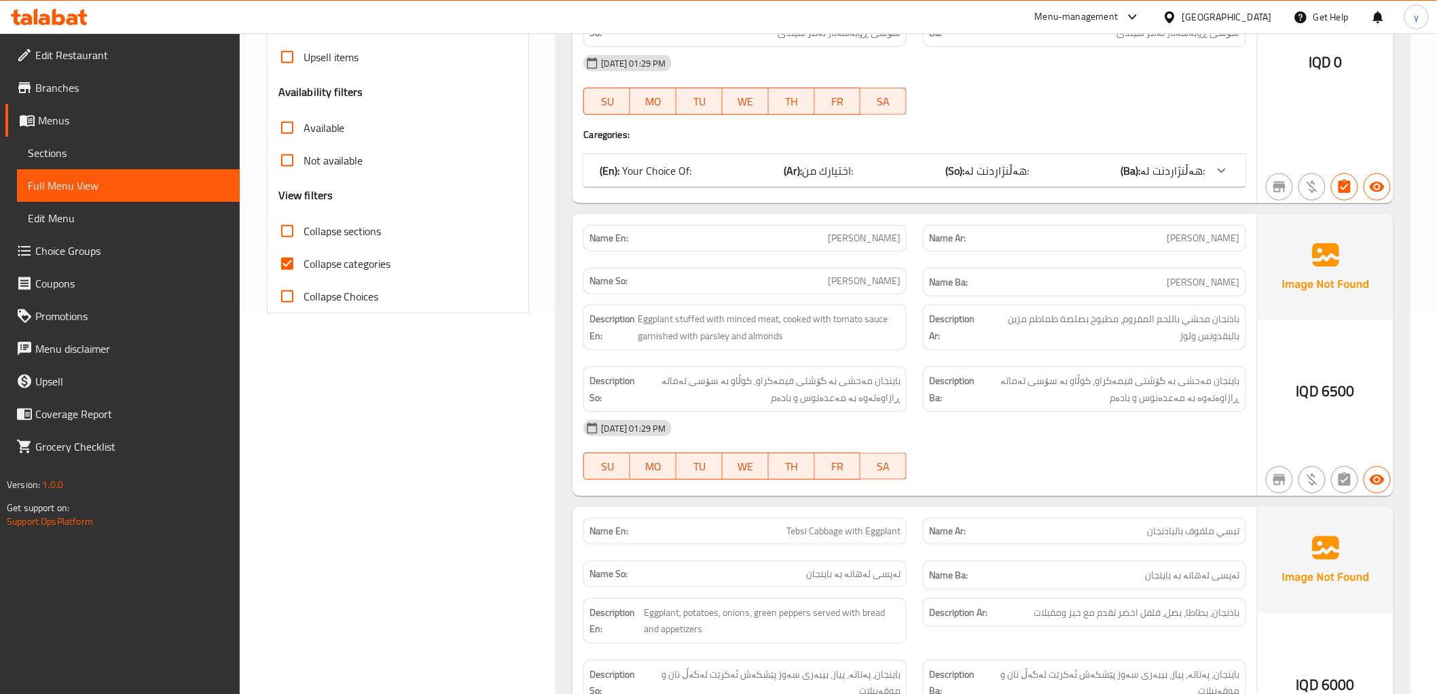
click at [280, 252] on input "Collapse categories" at bounding box center [287, 263] width 33 height 33
checkbox input "false"
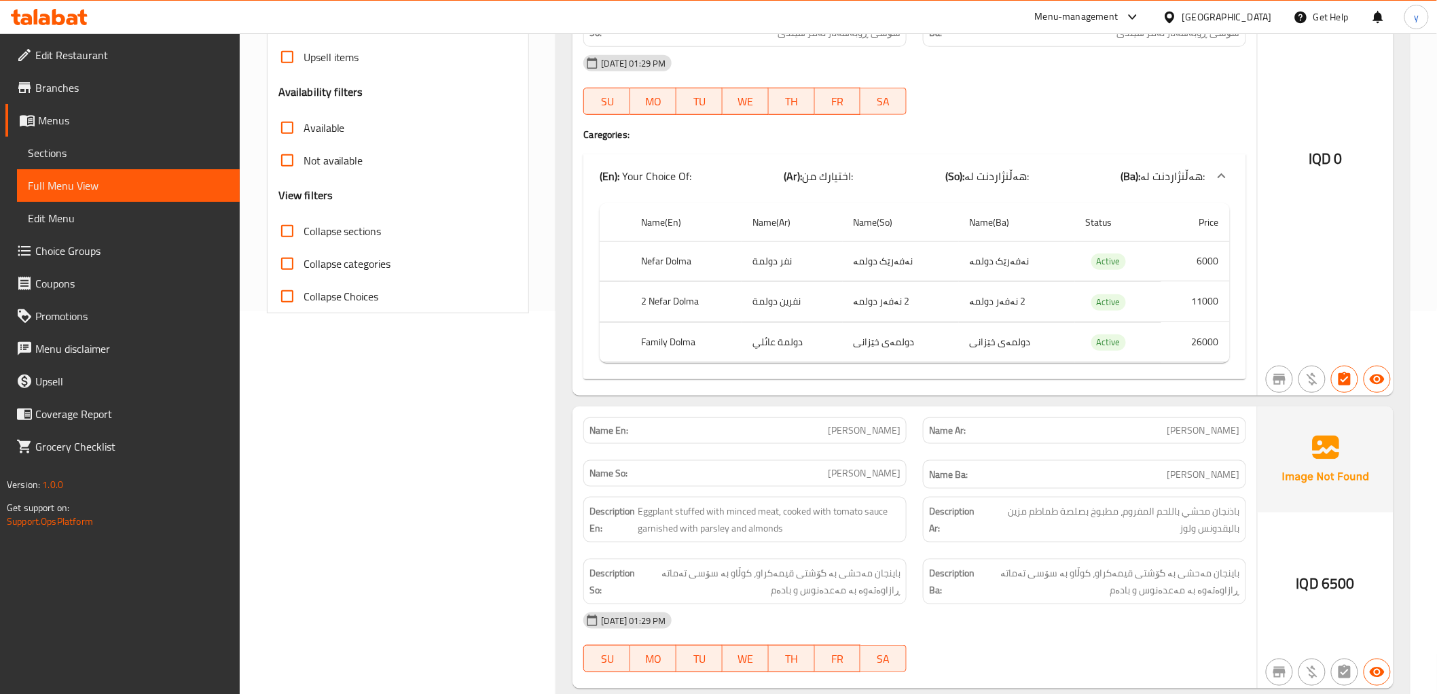
click at [281, 239] on input "Collapse sections" at bounding box center [287, 231] width 33 height 33
checkbox input "true"
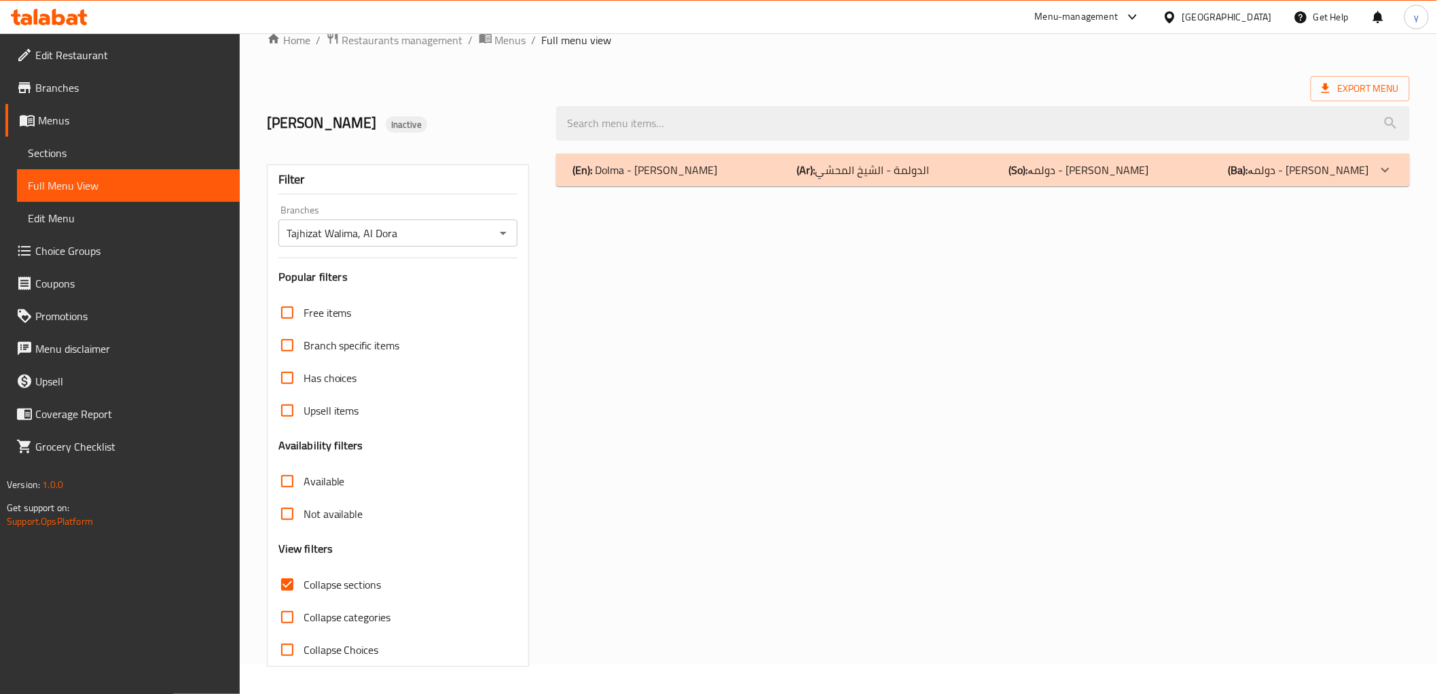
scroll to position [29, 0]
click at [800, 173] on div "(En): Dolma - Shex mahshe (Ar): الدولمة - الشيخ المحشي (So): دولمە - [PERSON_NA…" at bounding box center [971, 170] width 796 height 16
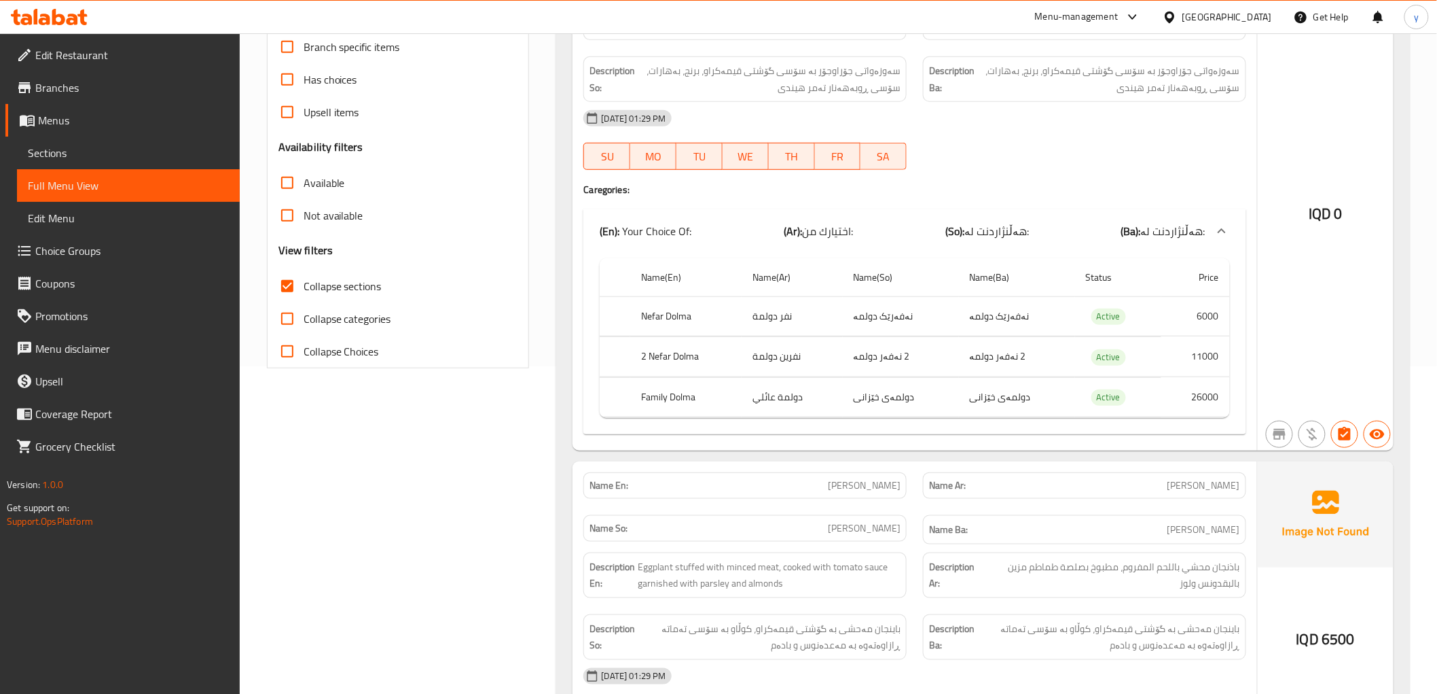
scroll to position [273, 0]
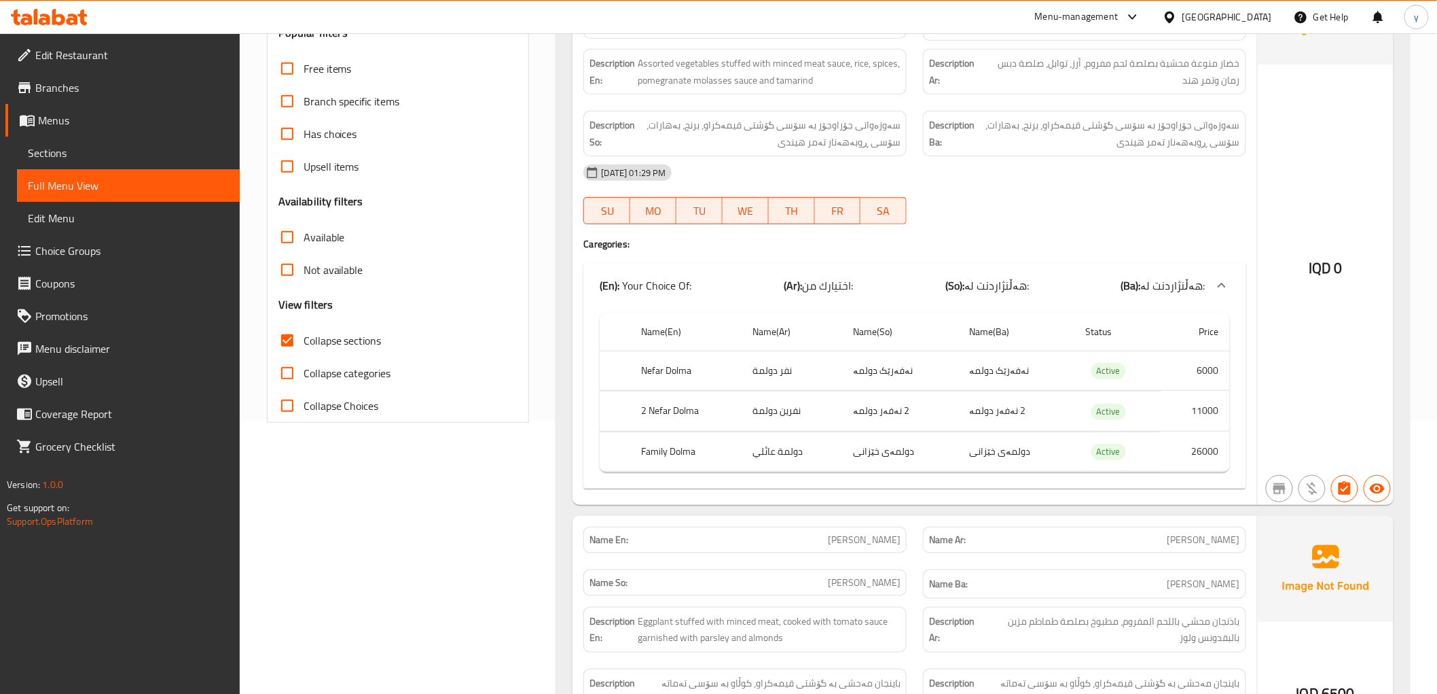
click at [1013, 457] on td "دولمەی خێزانی" at bounding box center [1017, 451] width 116 height 40
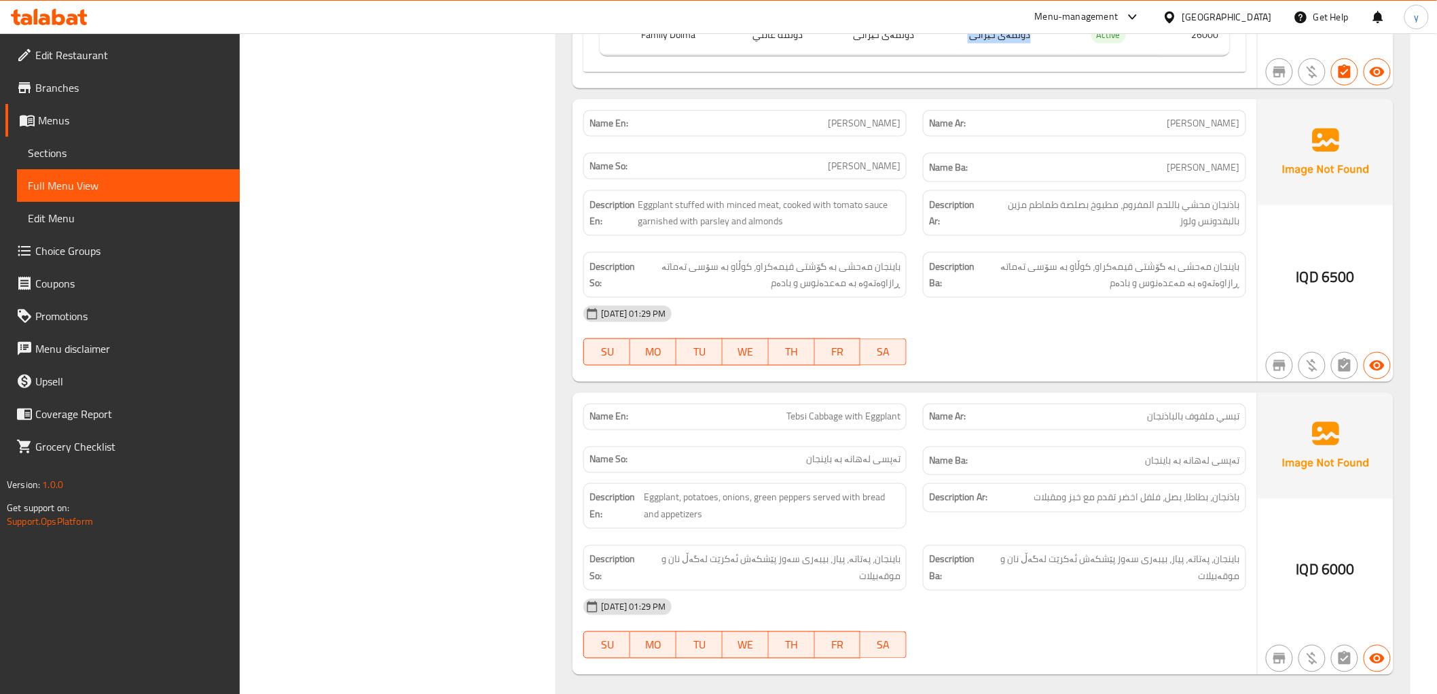
scroll to position [725, 0]
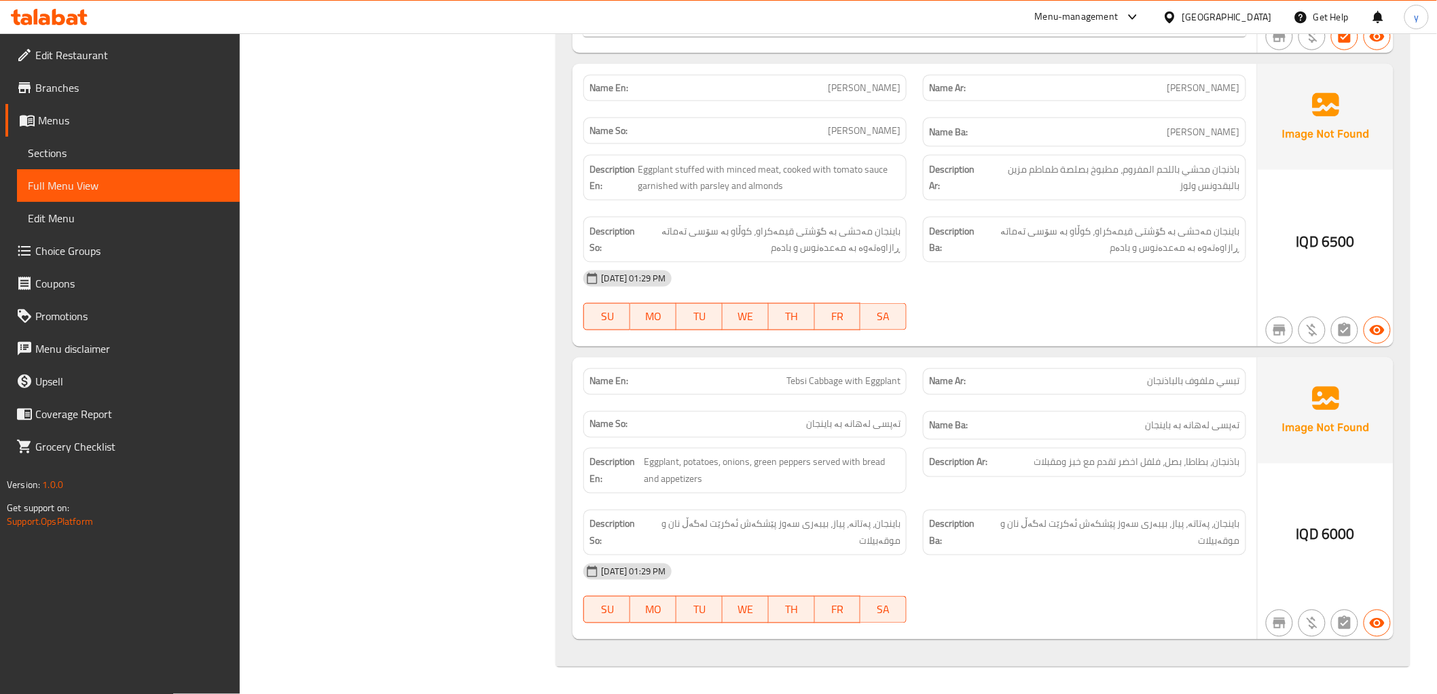
click at [213, 149] on span "Sections" at bounding box center [128, 153] width 201 height 16
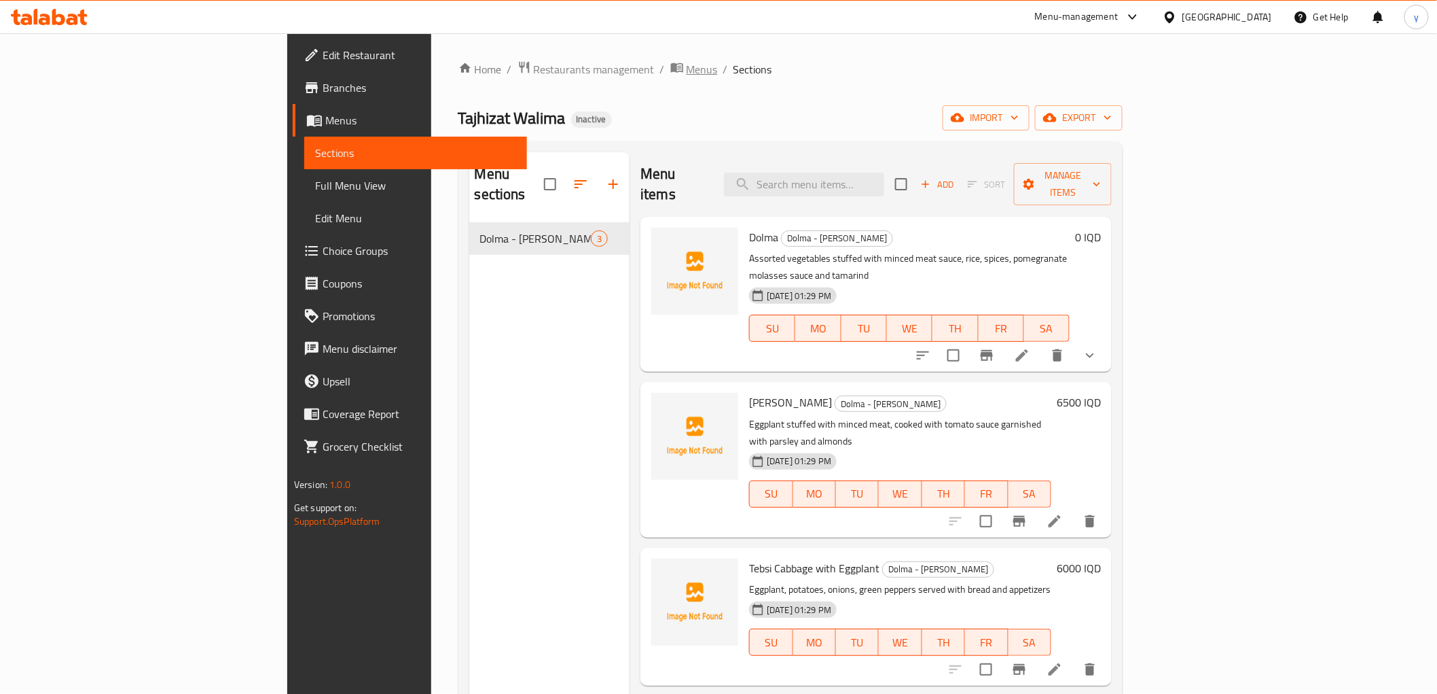
drag, startPoint x: 494, startPoint y: 51, endPoint x: 497, endPoint y: 63, distance: 12.5
click at [494, 53] on div "Home / Restaurants management / Menus / Sections Tajhizat Walima Inactive impor…" at bounding box center [790, 458] width 719 height 850
click at [687, 63] on span "Menus" at bounding box center [702, 69] width 31 height 16
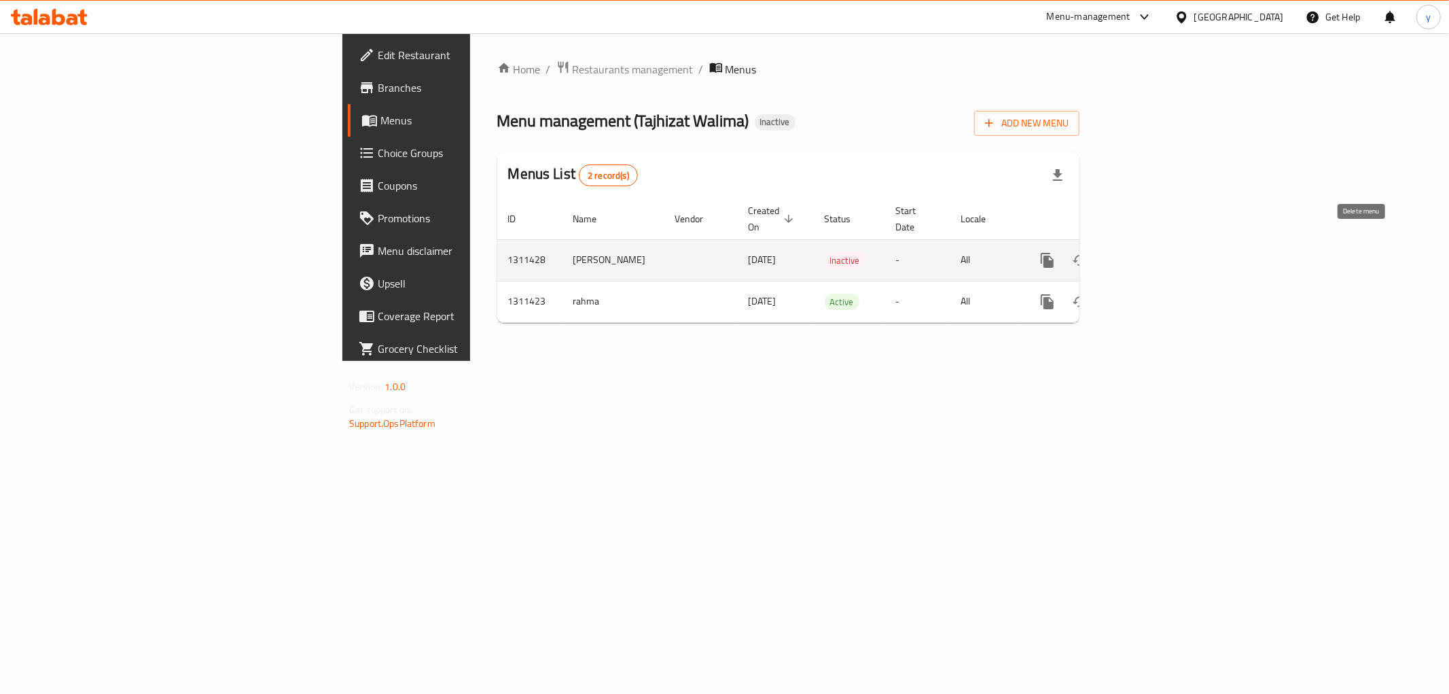
click at [1129, 254] on button "enhanced table" at bounding box center [1112, 260] width 33 height 33
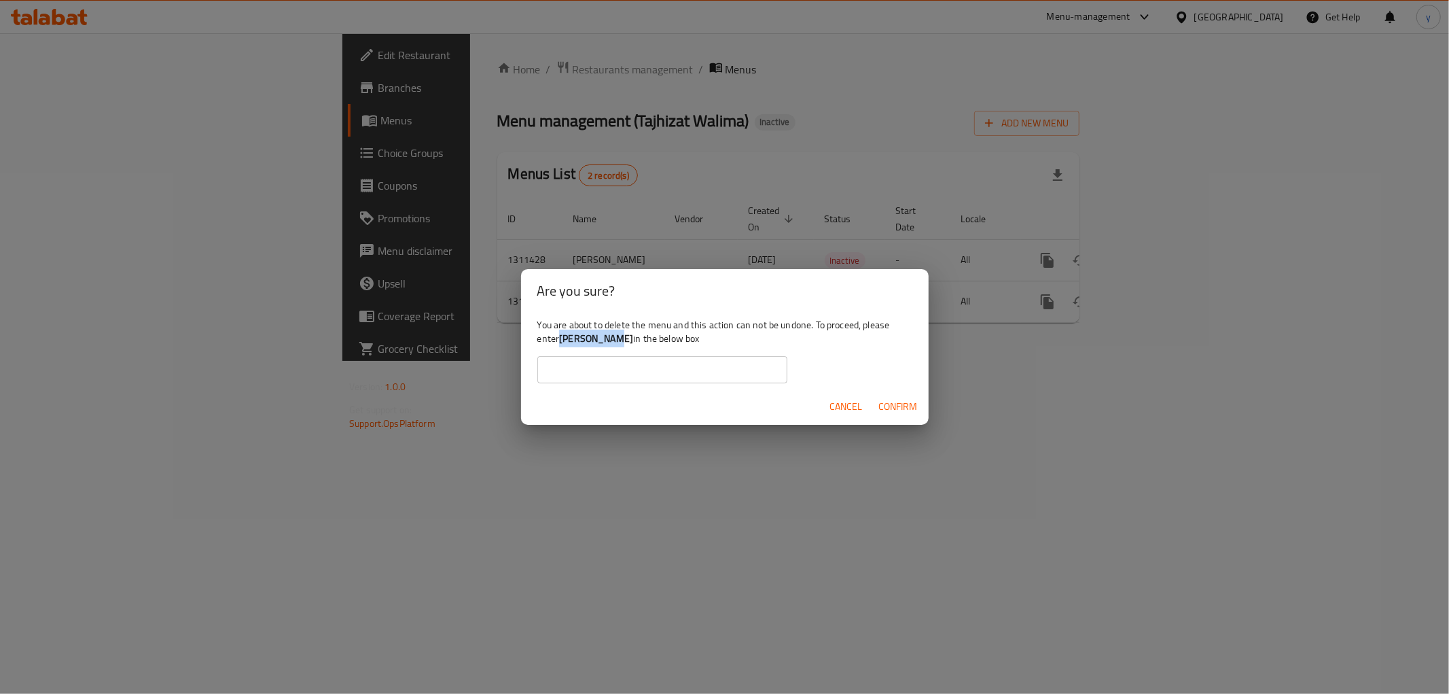
drag, startPoint x: 609, startPoint y: 334, endPoint x: 561, endPoint y: 345, distance: 48.8
click at [561, 345] on b "[PERSON_NAME]" at bounding box center [596, 338] width 74 height 18
copy b "[PERSON_NAME]"
click at [641, 356] on input "text" at bounding box center [662, 369] width 250 height 27
paste input "[PERSON_NAME]"
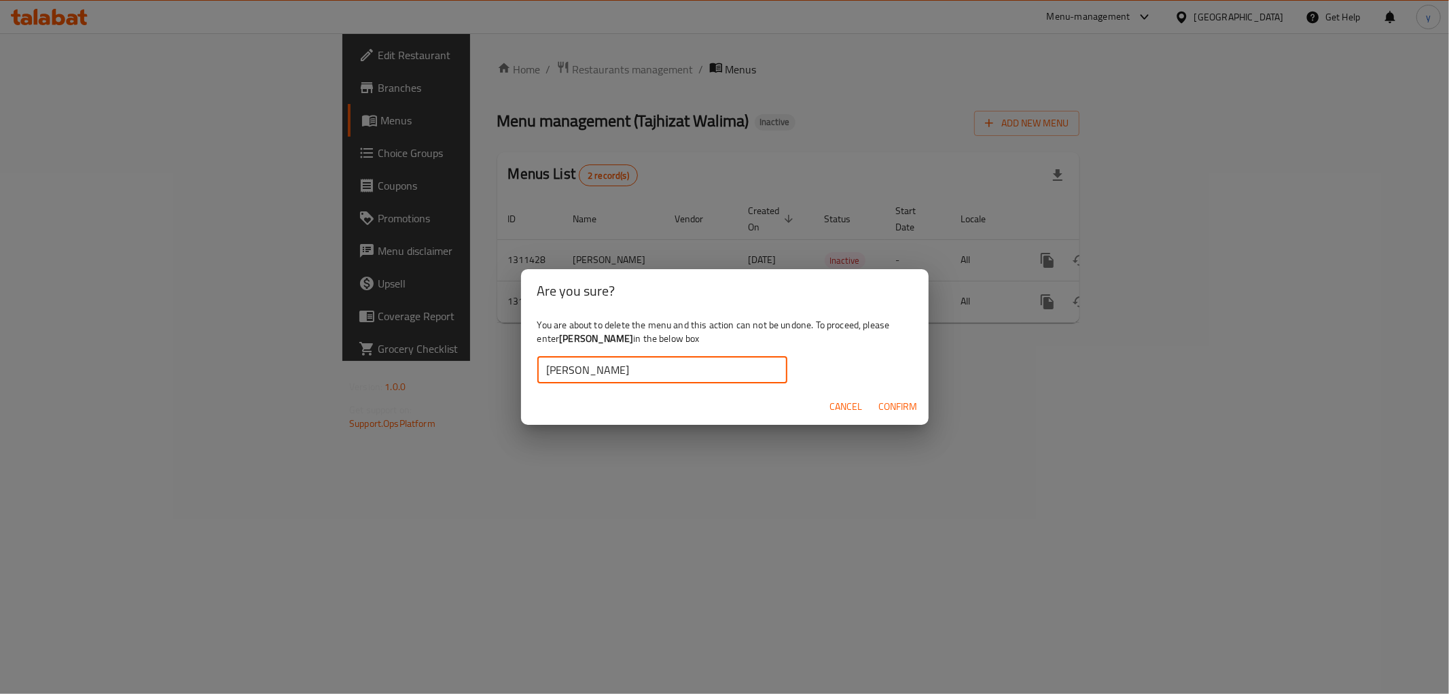
type input "[PERSON_NAME]"
click at [887, 398] on span "Confirm" at bounding box center [898, 406] width 39 height 17
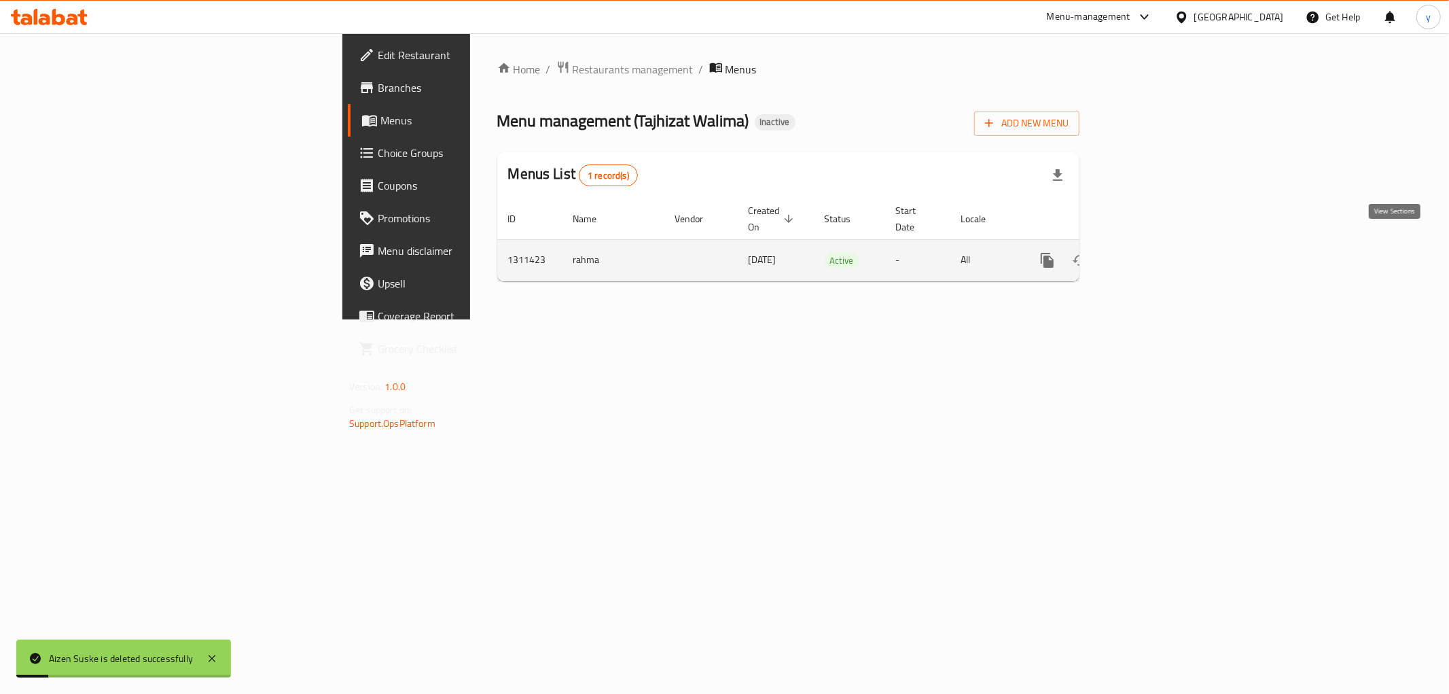
click at [1153, 252] on icon "enhanced table" at bounding box center [1145, 260] width 16 height 16
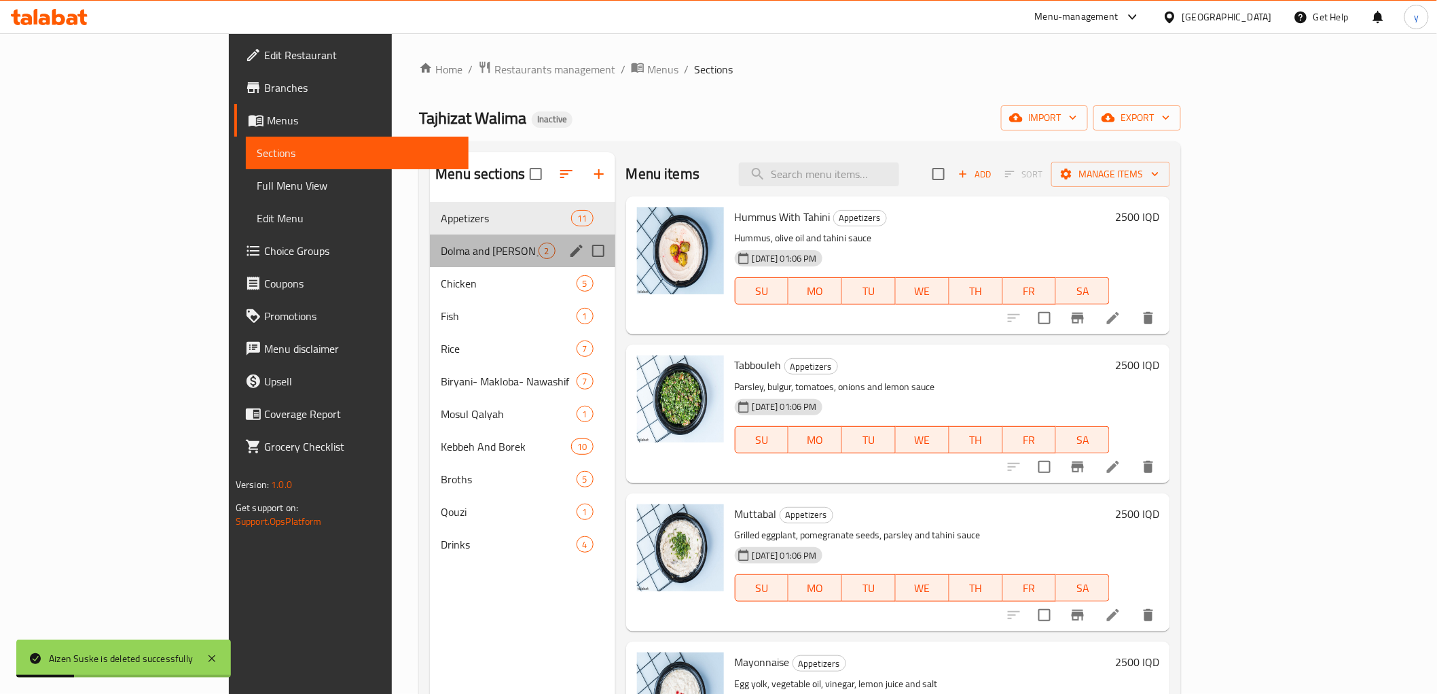
click at [430, 261] on div "Dolma and [PERSON_NAME] 2" at bounding box center [522, 250] width 185 height 33
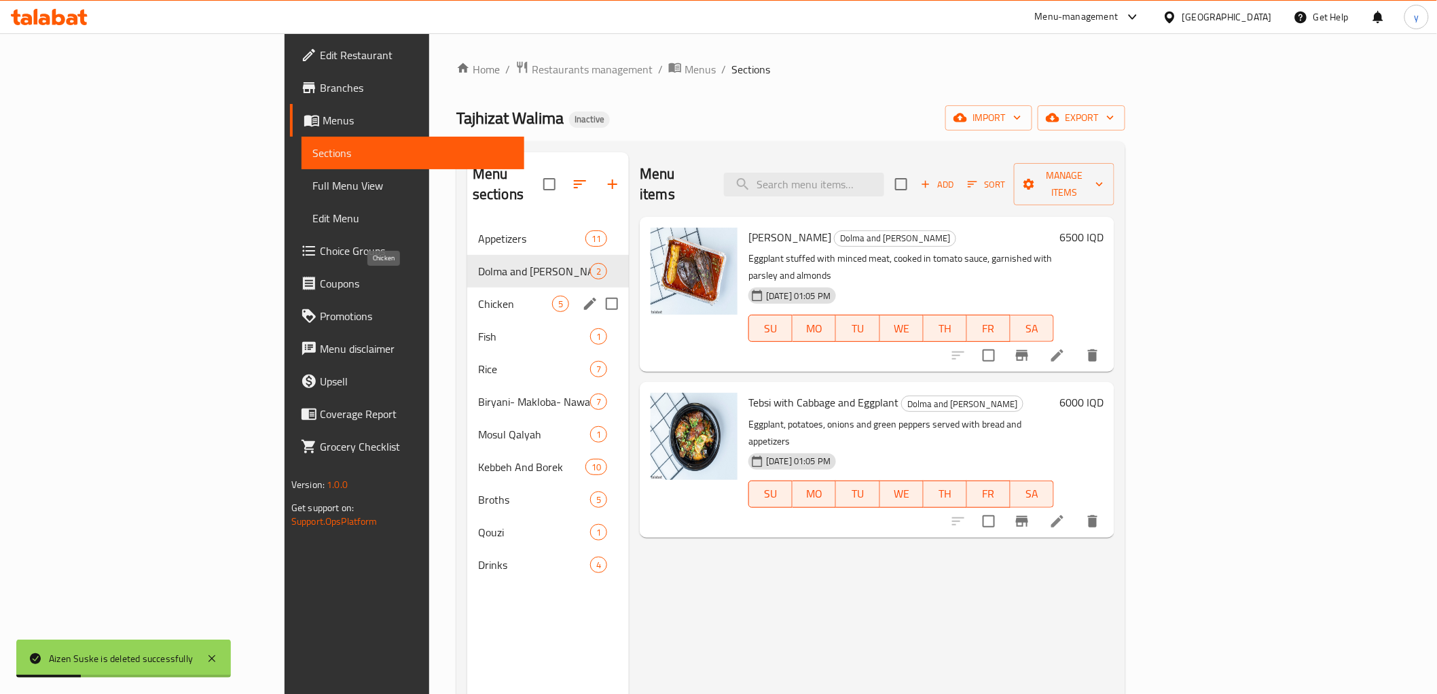
click at [478, 295] on span "Chicken" at bounding box center [515, 303] width 74 height 16
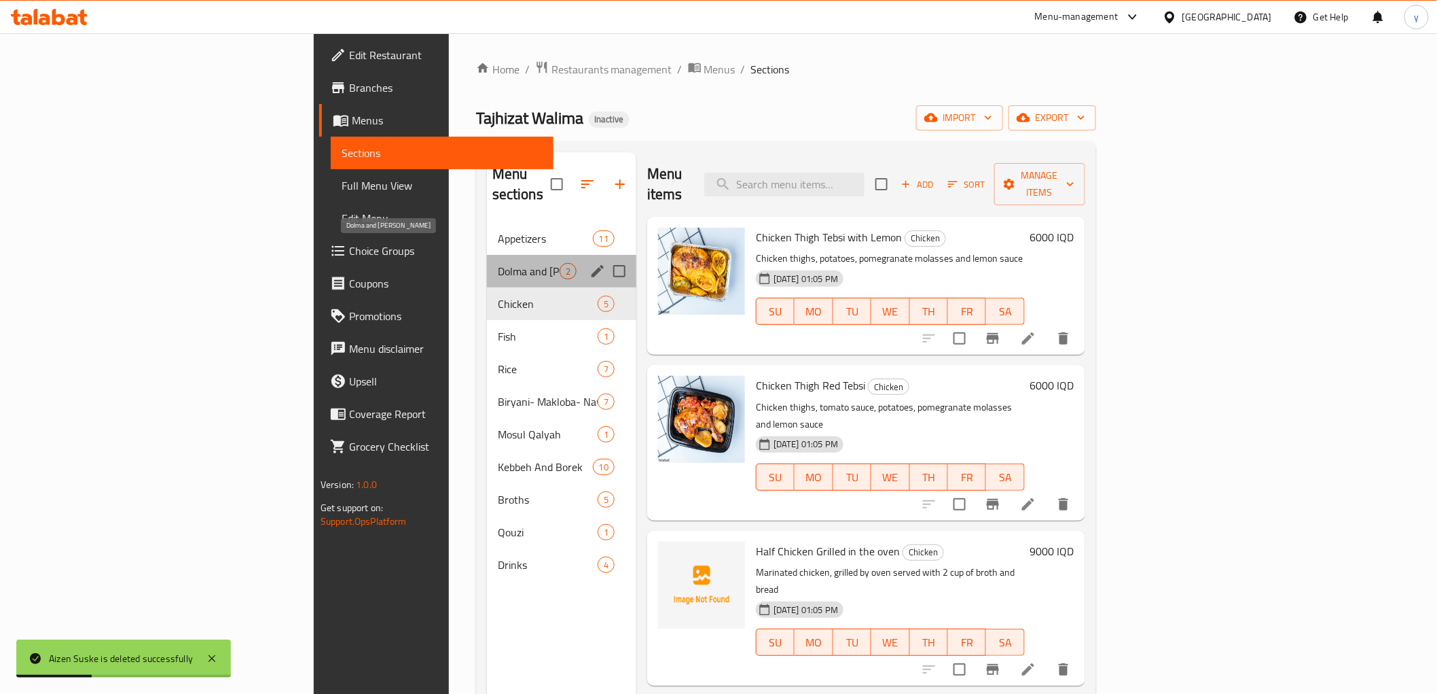
click at [498, 263] on span "Dolma and [PERSON_NAME]" at bounding box center [529, 271] width 62 height 16
